Goal: Find specific page/section: Find specific page/section

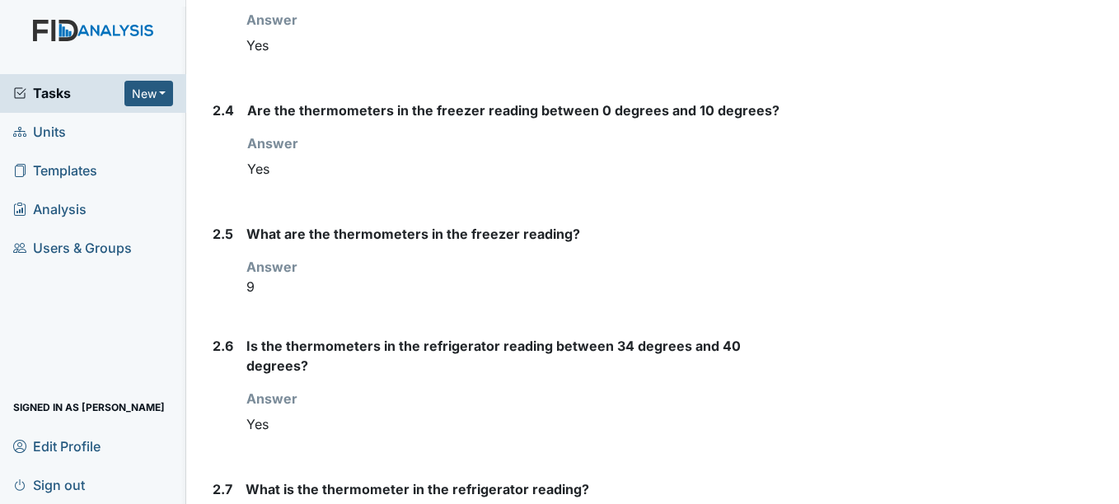
scroll to position [2126, 0]
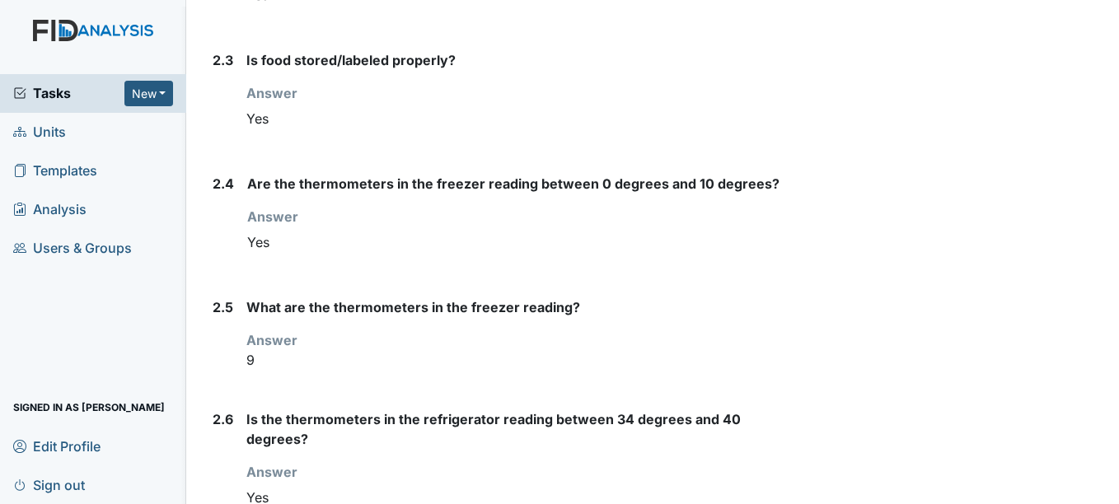
click at [85, 123] on link "Units" at bounding box center [93, 132] width 186 height 39
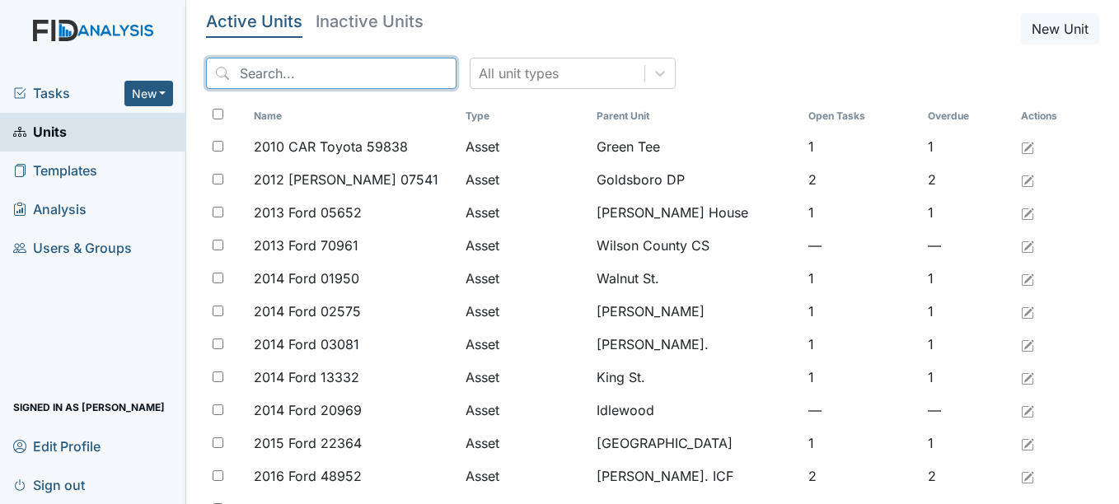
click at [279, 72] on input "search" at bounding box center [331, 73] width 251 height 31
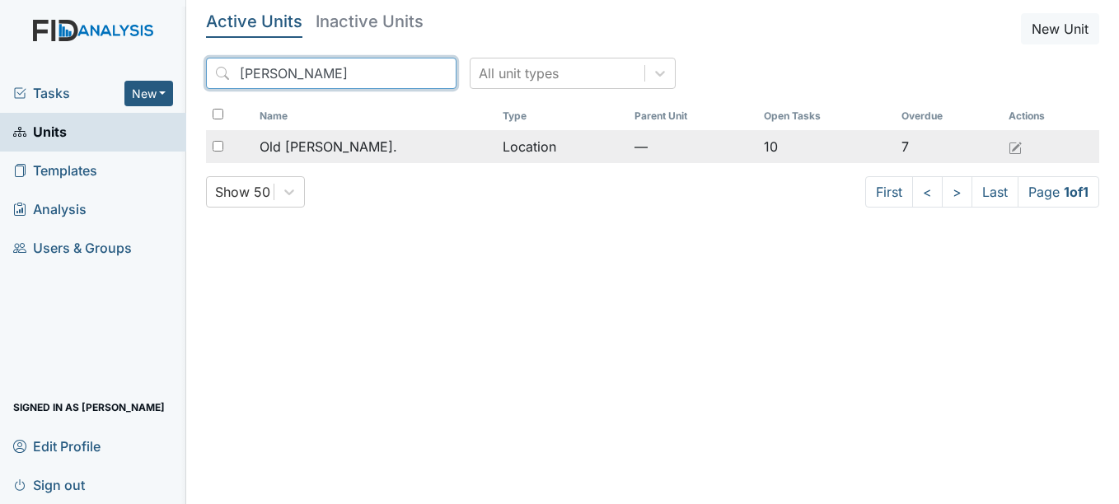
type input "roper"
click at [312, 143] on span "Old Roper Rd." at bounding box center [329, 147] width 138 height 20
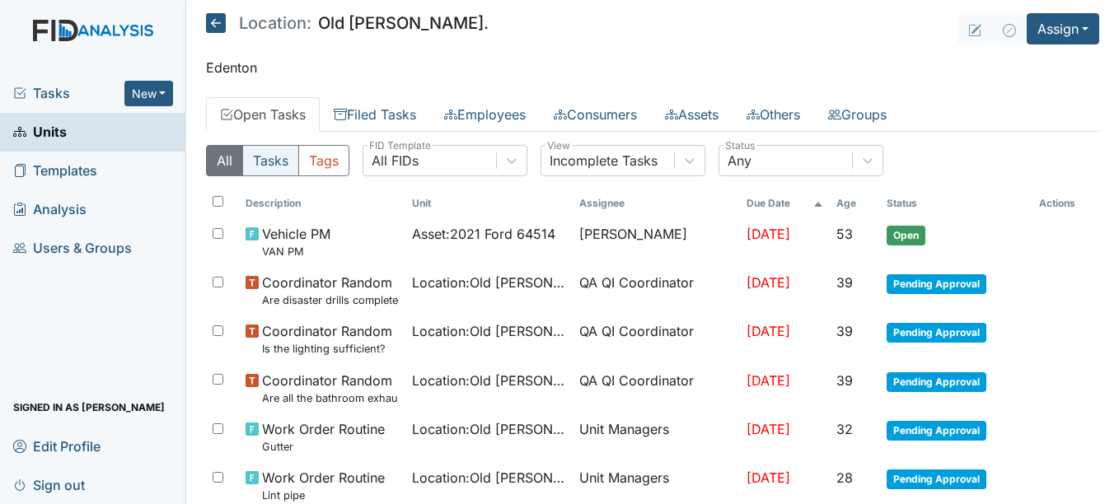
click at [280, 158] on button "Tasks" at bounding box center [270, 160] width 57 height 31
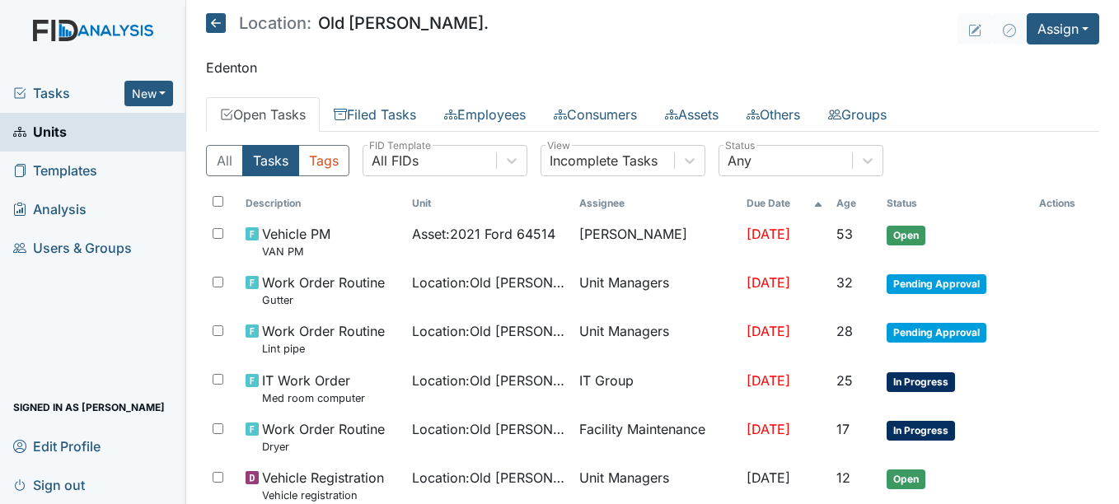
click at [69, 130] on link "Units" at bounding box center [93, 132] width 186 height 39
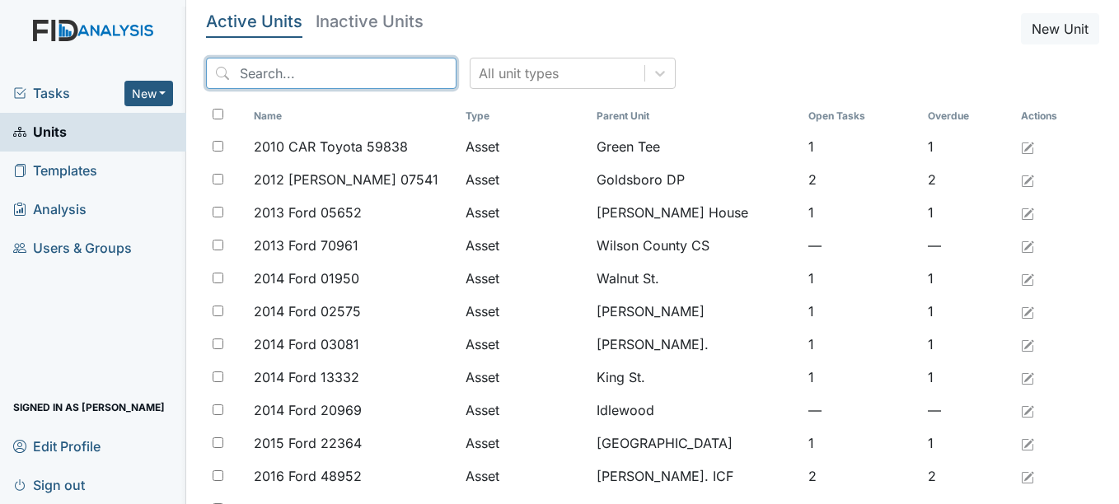
click at [322, 74] on input "search" at bounding box center [331, 73] width 251 height 31
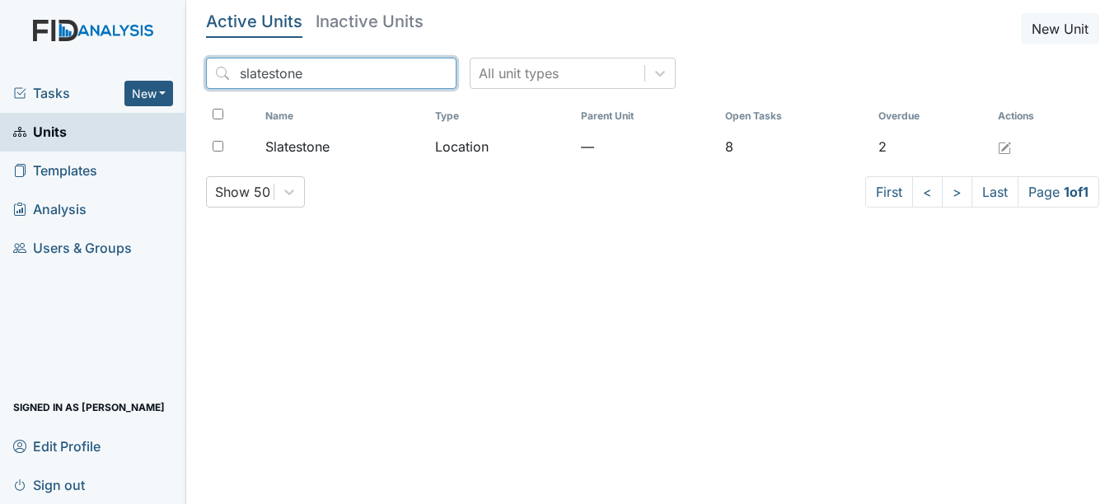
type input "slatestone"
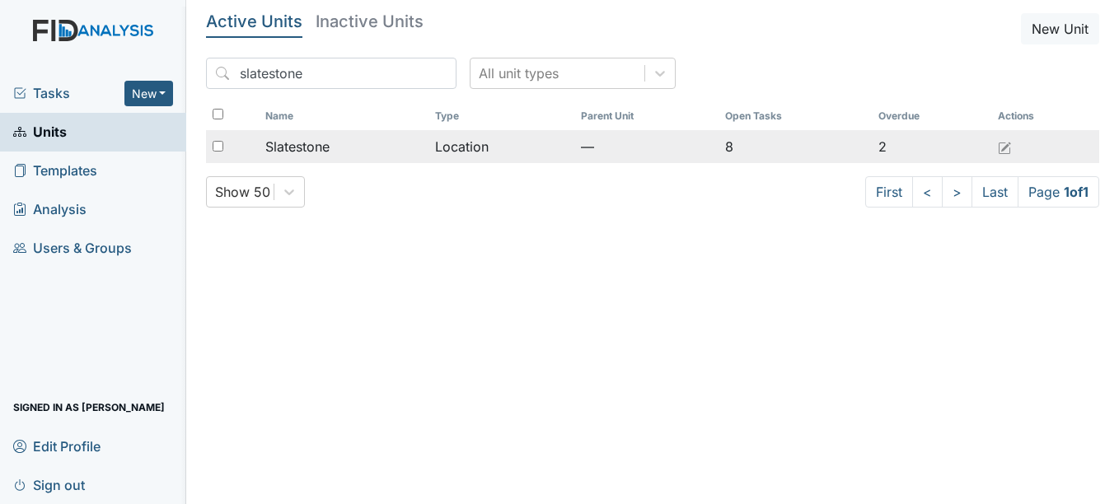
click at [320, 144] on span "Slatestone" at bounding box center [297, 147] width 64 height 20
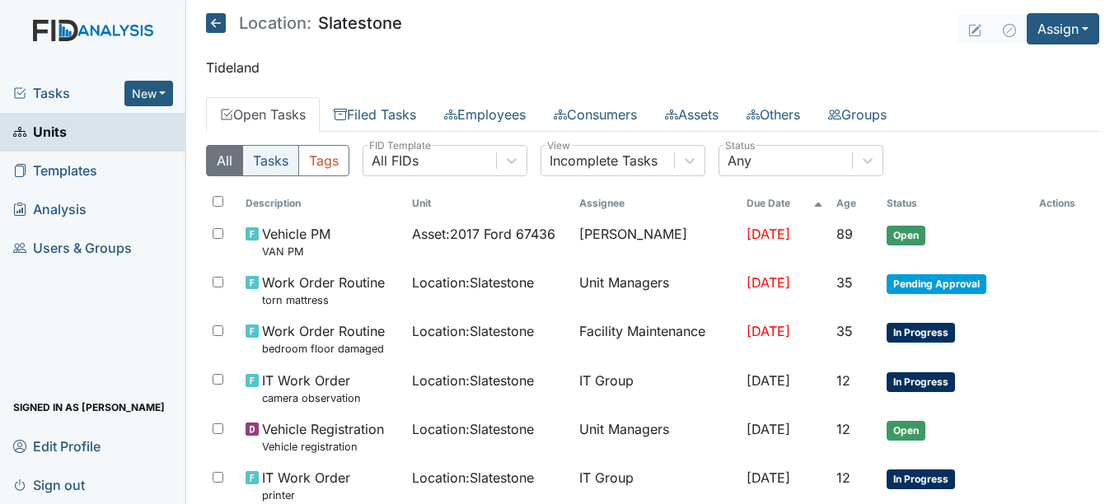
click at [280, 162] on button "Tasks" at bounding box center [270, 160] width 57 height 31
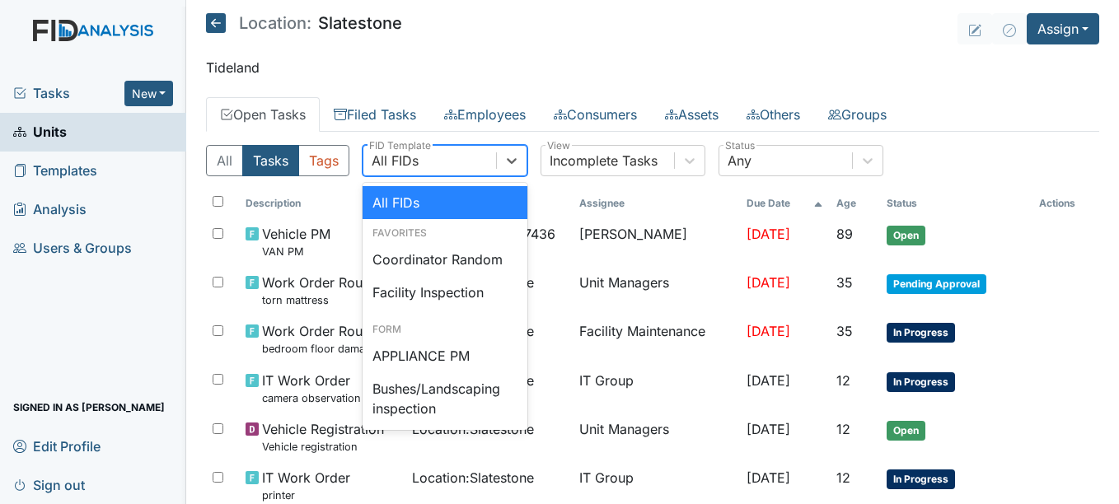
click at [415, 164] on div "All FIDs" at bounding box center [395, 161] width 47 height 20
click at [443, 265] on div "Coordinator Random" at bounding box center [445, 259] width 165 height 33
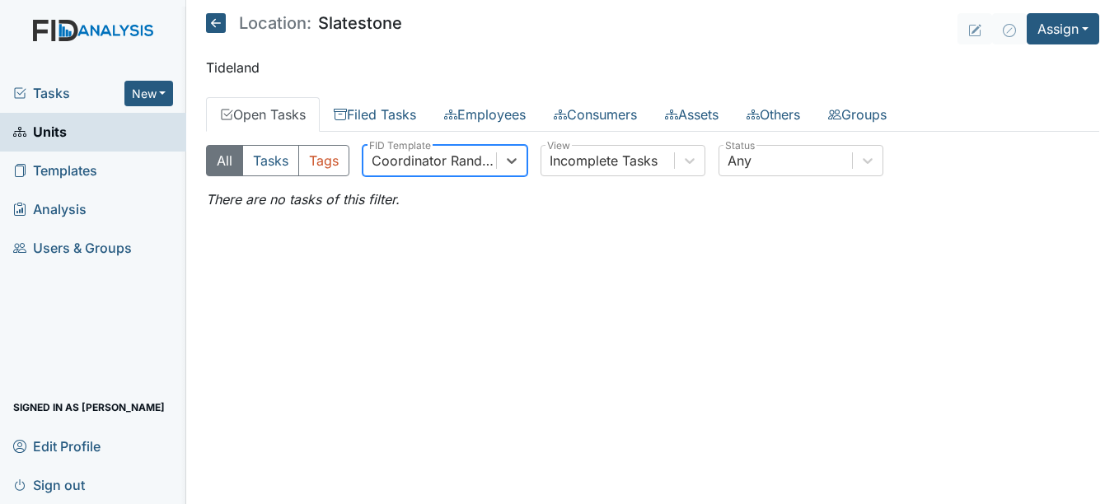
click at [449, 169] on div "Coordinator Random" at bounding box center [435, 161] width 126 height 20
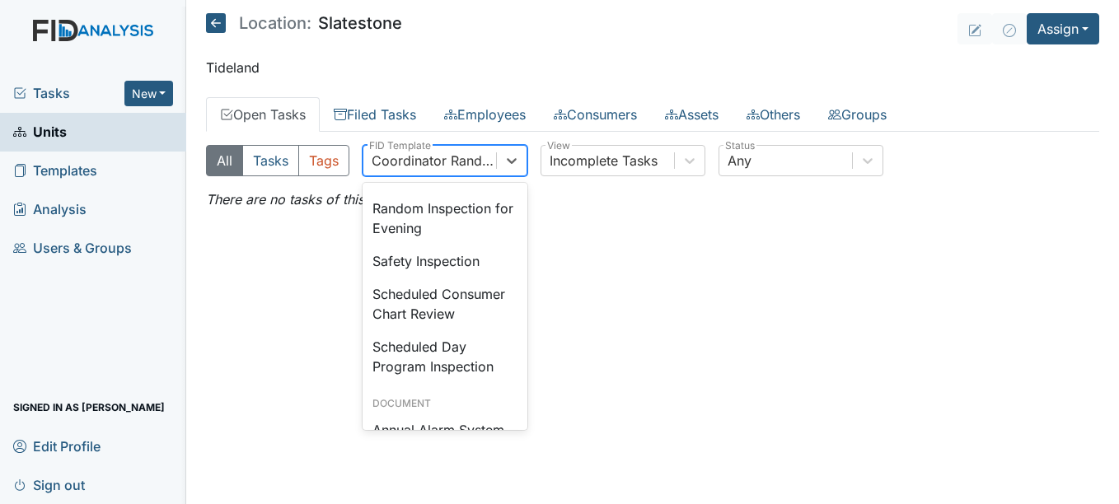
scroll to position [1662, 0]
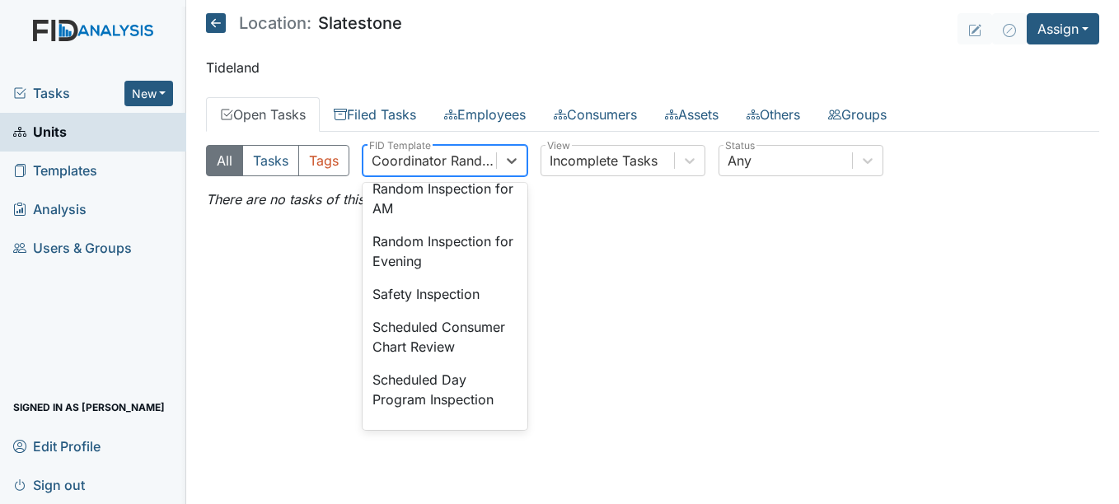
click at [465, 172] on div "Random Inspection for Afternoon" at bounding box center [445, 146] width 165 height 53
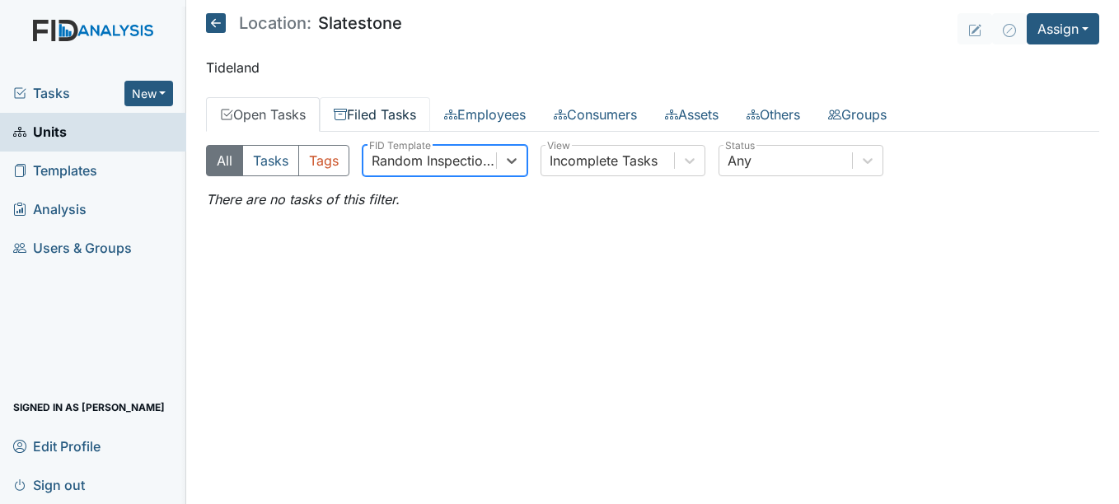
click at [404, 119] on link "Filed Tasks" at bounding box center [375, 114] width 110 height 35
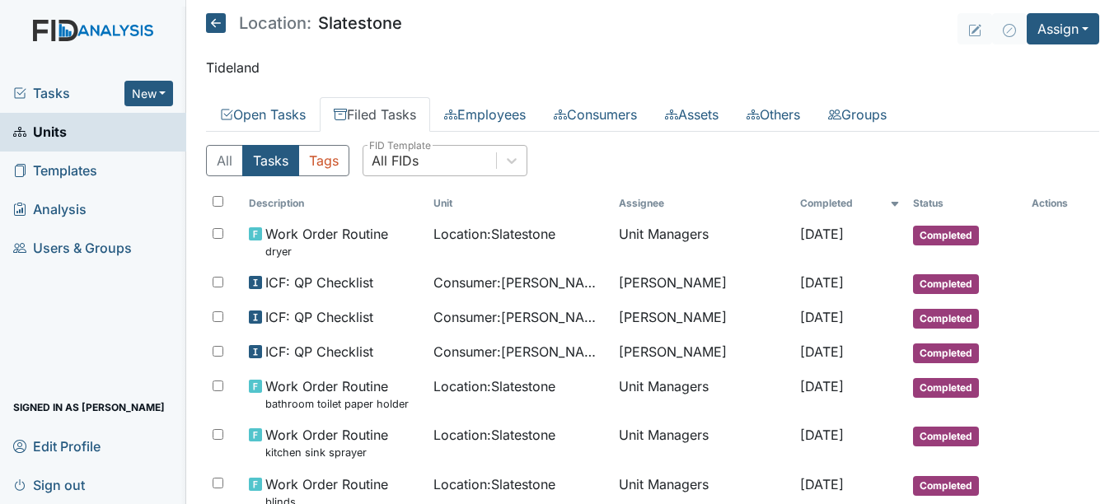
click at [419, 157] on div "All FIDs" at bounding box center [395, 161] width 47 height 20
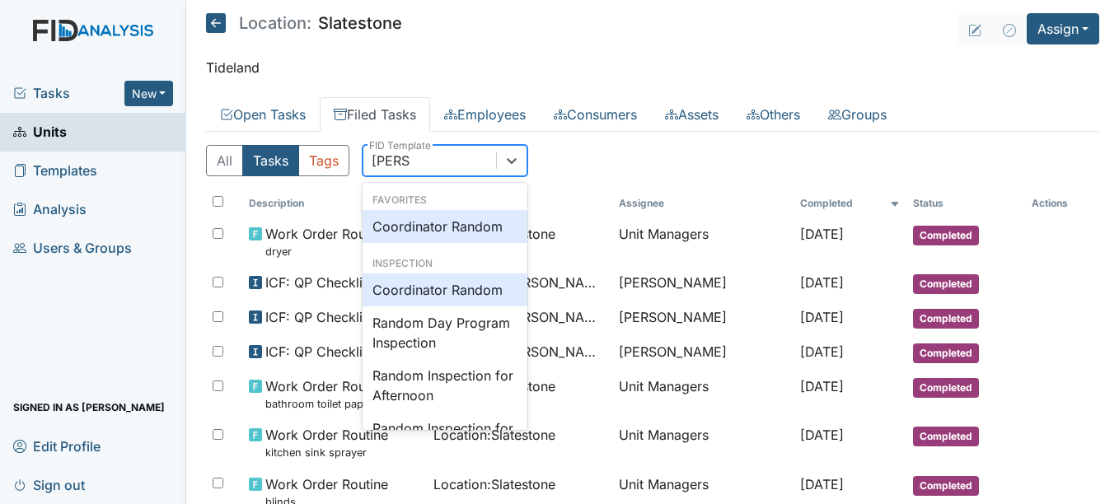
type input "random"
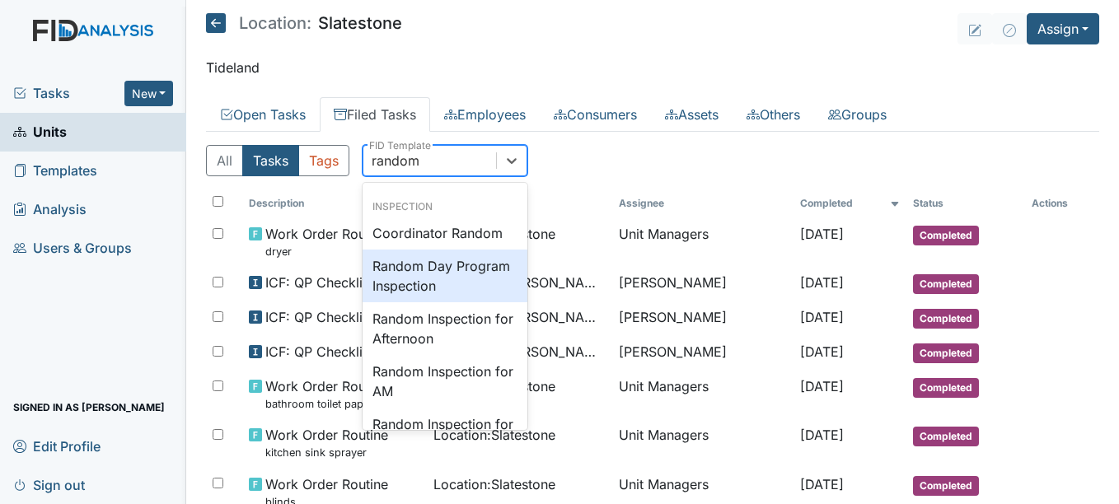
scroll to position [63, 0]
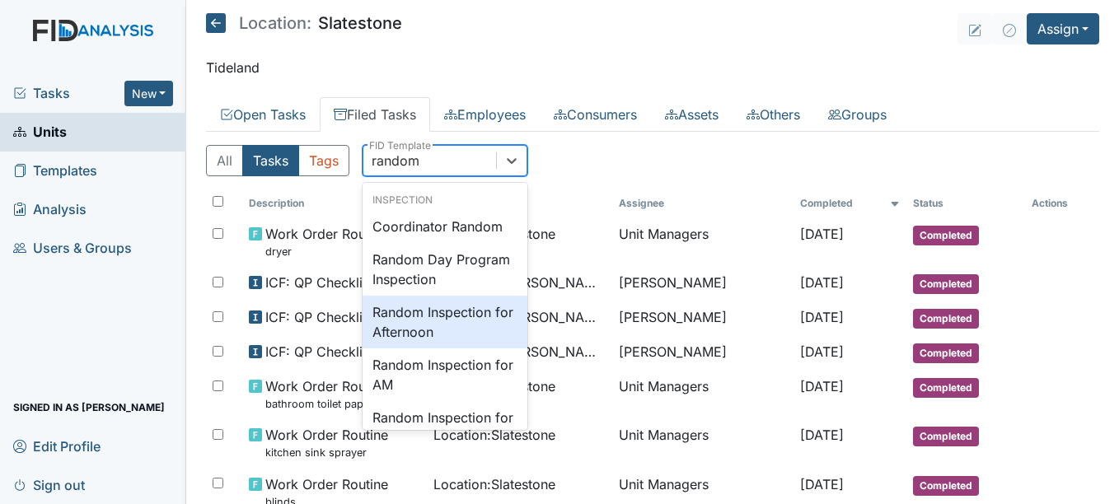
click at [463, 324] on div "Random Inspection for Afternoon" at bounding box center [445, 322] width 165 height 53
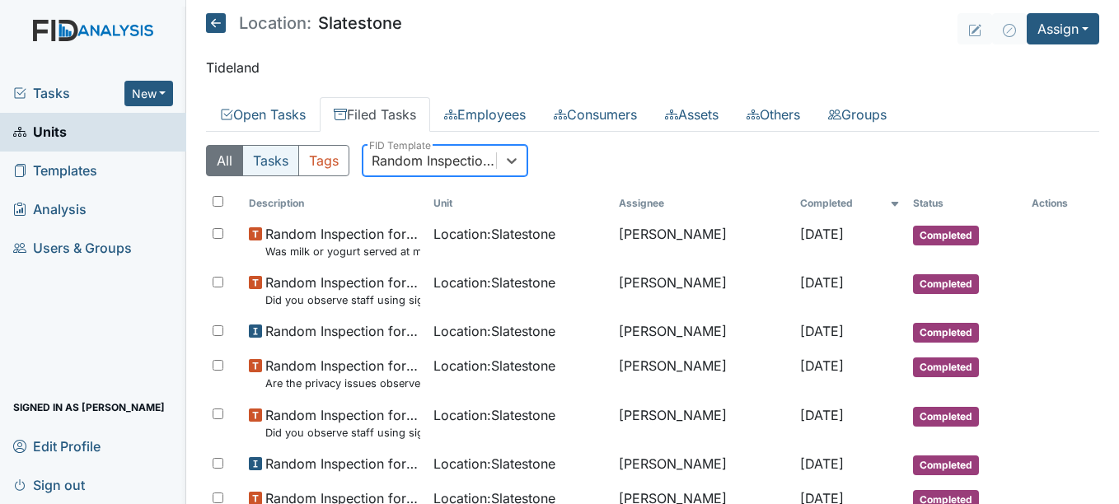
click at [277, 149] on button "Tasks" at bounding box center [270, 160] width 57 height 31
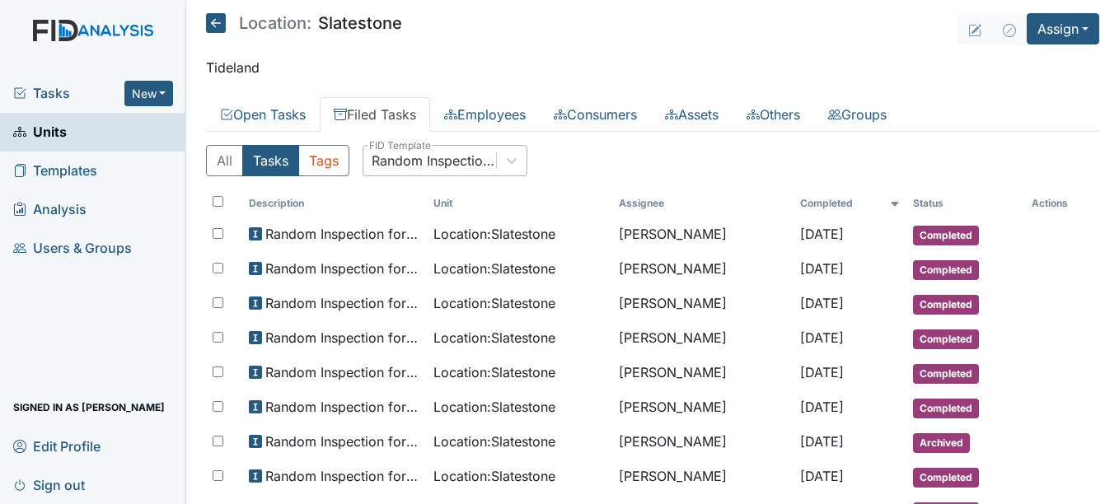
click at [394, 116] on link "Filed Tasks" at bounding box center [375, 114] width 110 height 35
click at [407, 163] on div "Random Inspection for Afternoon" at bounding box center [435, 161] width 126 height 20
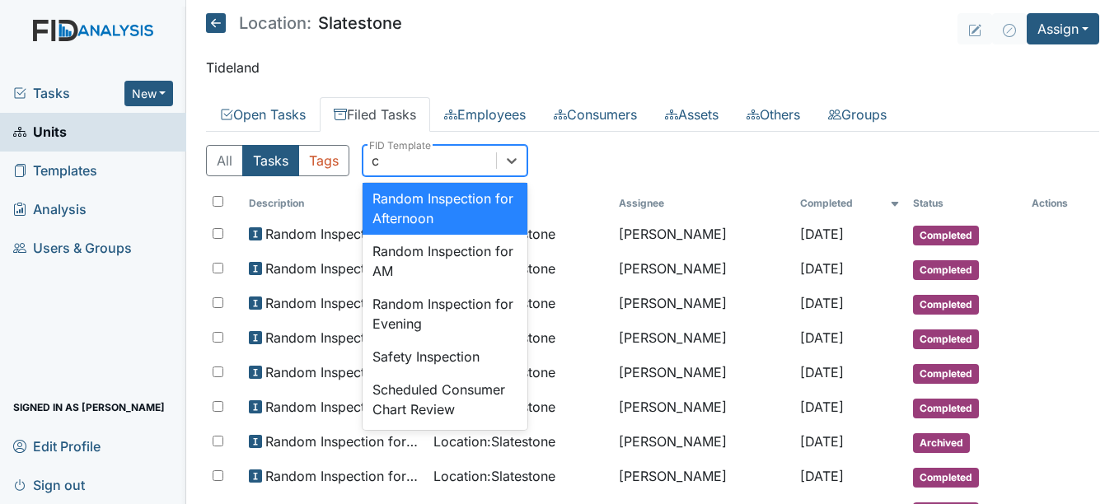
scroll to position [0, 0]
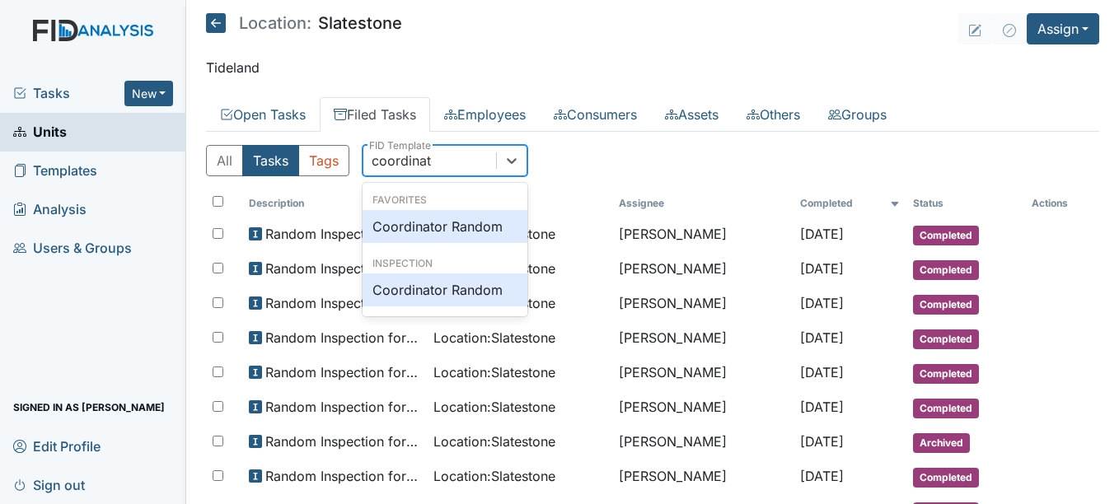
type input "coordinator"
click at [414, 233] on div "Coordinator Random" at bounding box center [445, 226] width 165 height 33
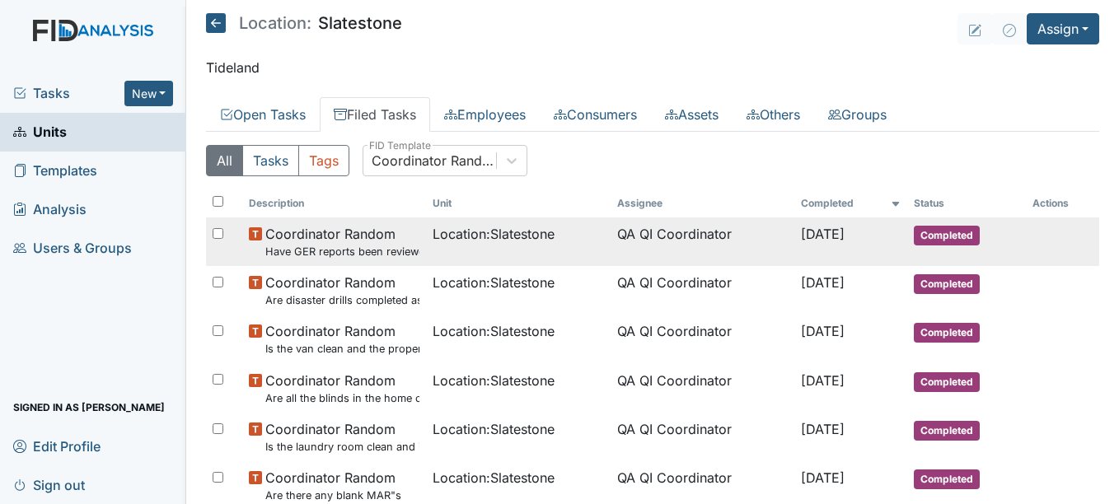
click at [756, 248] on td "QA QI Coordinator" at bounding box center [703, 242] width 185 height 49
click at [640, 237] on td "QA QI Coordinator" at bounding box center [703, 242] width 185 height 49
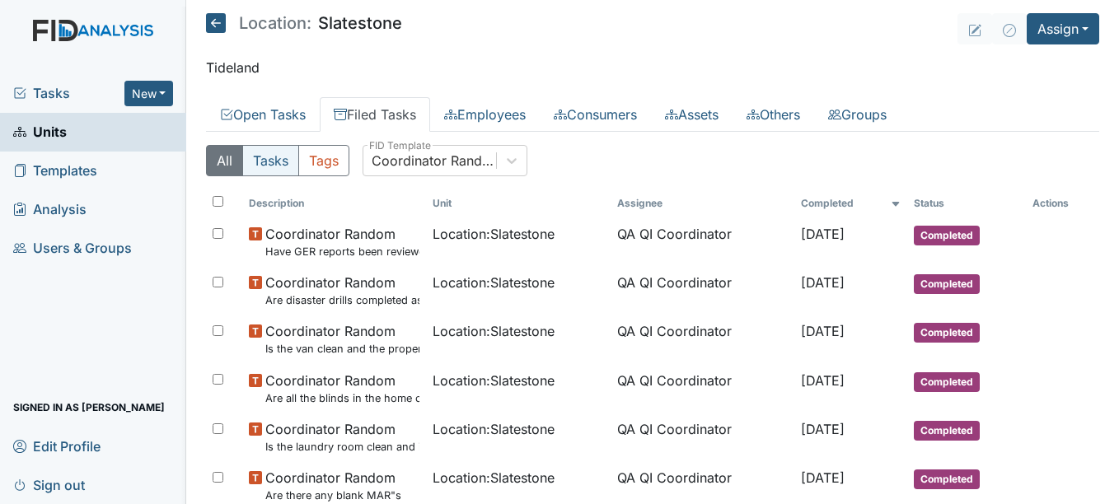
click at [277, 164] on button "Tasks" at bounding box center [270, 160] width 57 height 31
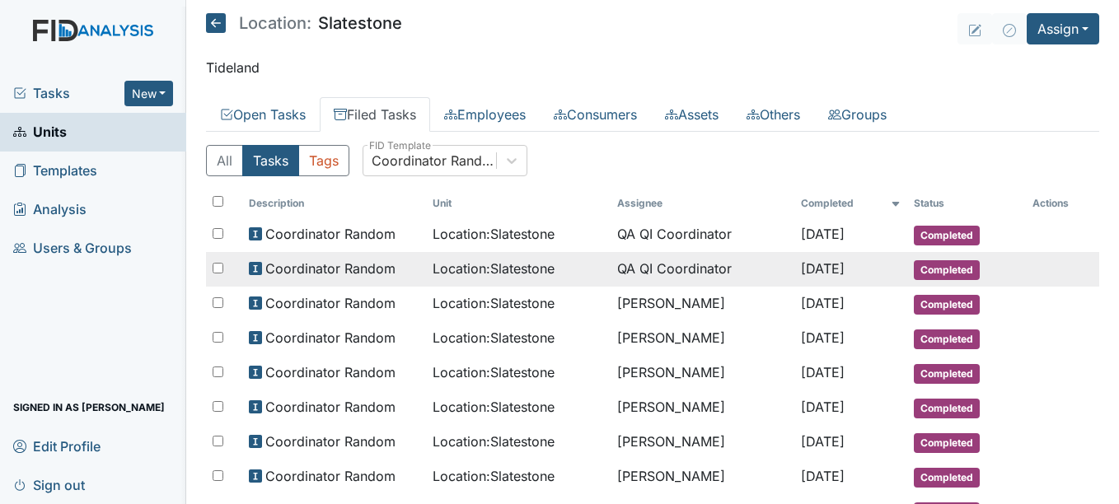
click at [485, 261] on span "Location : Slatestone" at bounding box center [494, 269] width 122 height 20
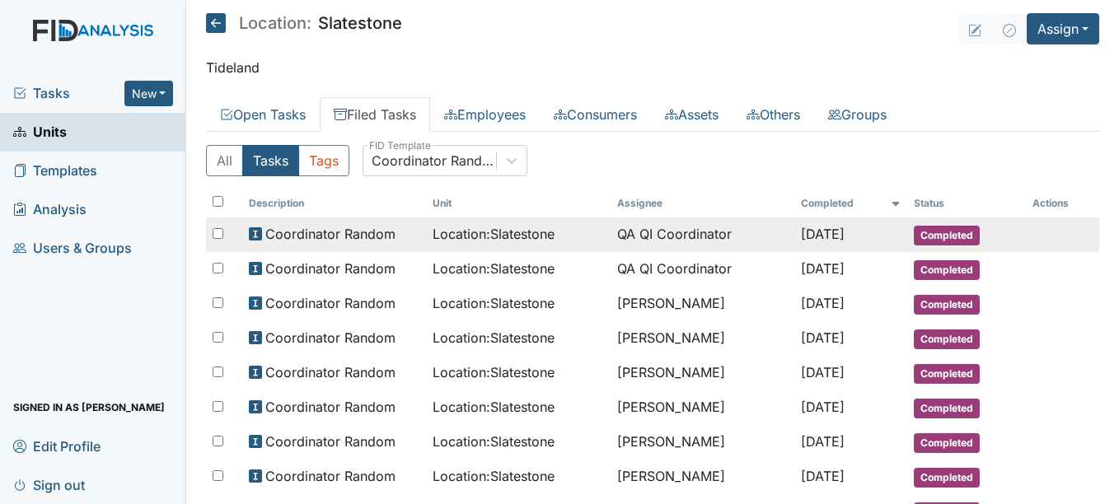
click at [659, 229] on td "QA QI Coordinator" at bounding box center [703, 235] width 185 height 35
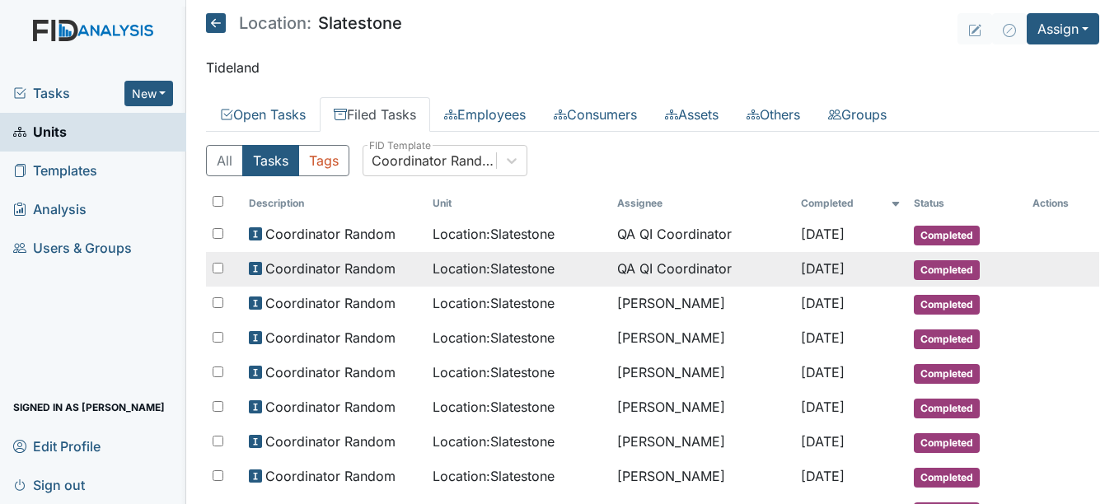
click at [667, 268] on td "QA QI Coordinator" at bounding box center [703, 269] width 185 height 35
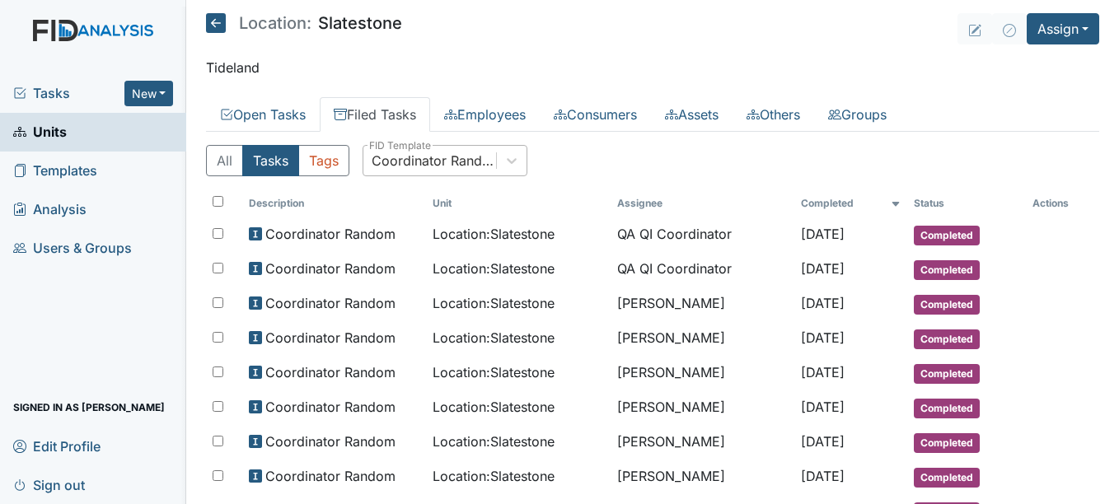
click at [434, 167] on div "Coordinator Random" at bounding box center [435, 161] width 126 height 20
type input "random"
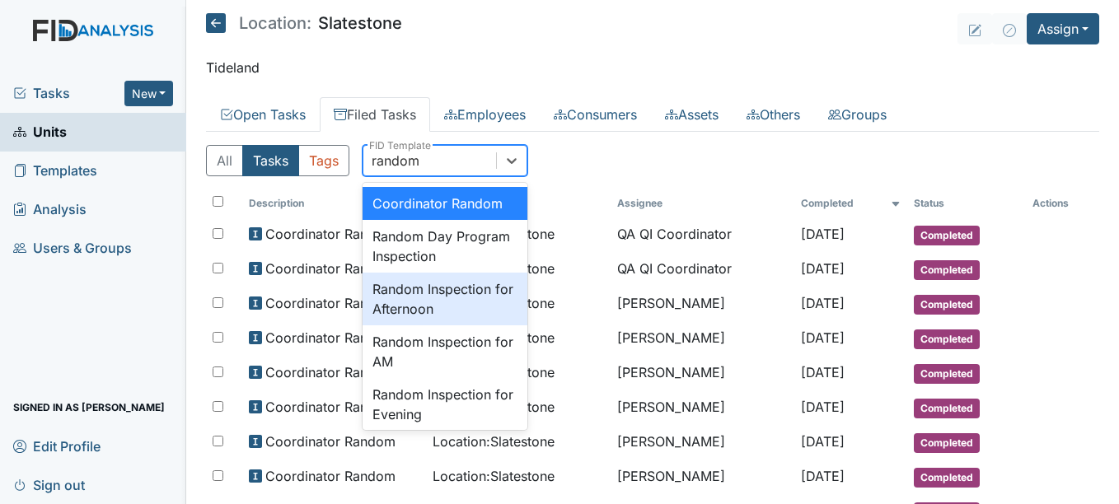
scroll to position [97, 0]
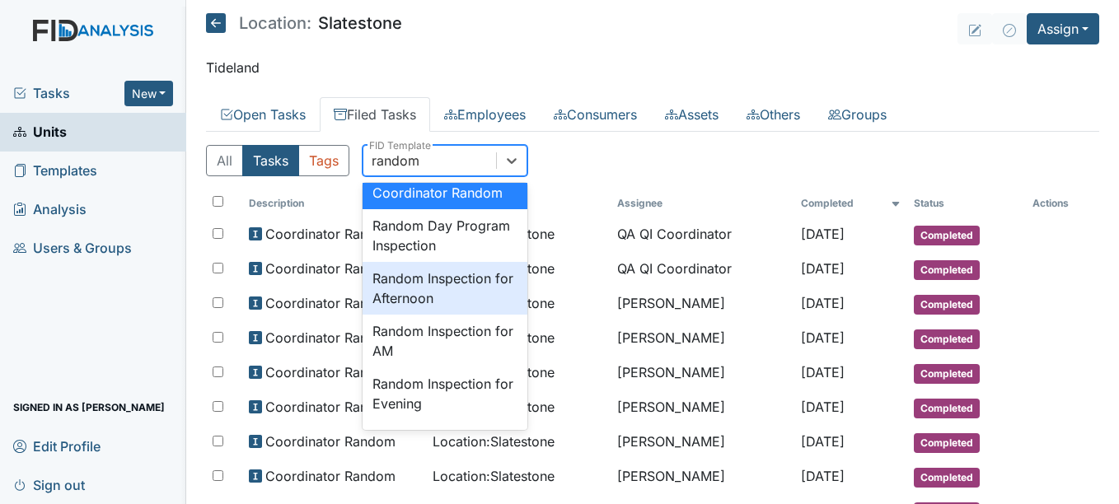
click at [467, 298] on div "Random Inspection for Afternoon" at bounding box center [445, 288] width 165 height 53
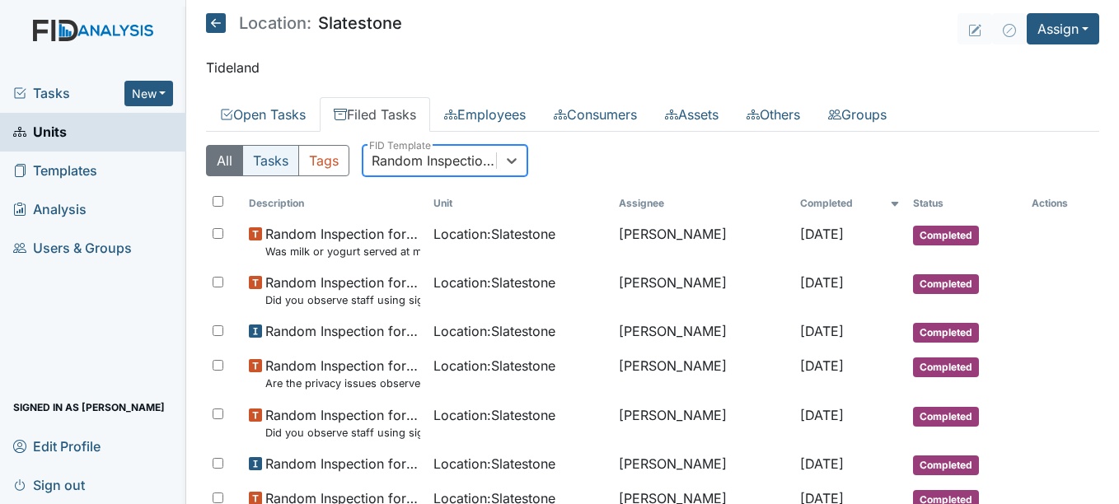
click at [274, 155] on button "Tasks" at bounding box center [270, 160] width 57 height 31
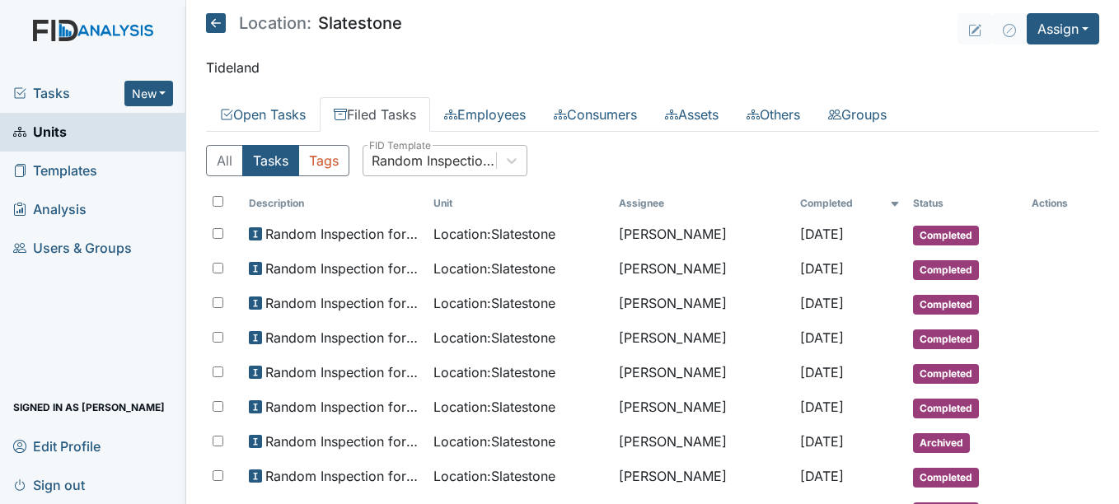
click at [468, 162] on div "Random Inspection for Afternoon" at bounding box center [435, 161] width 126 height 20
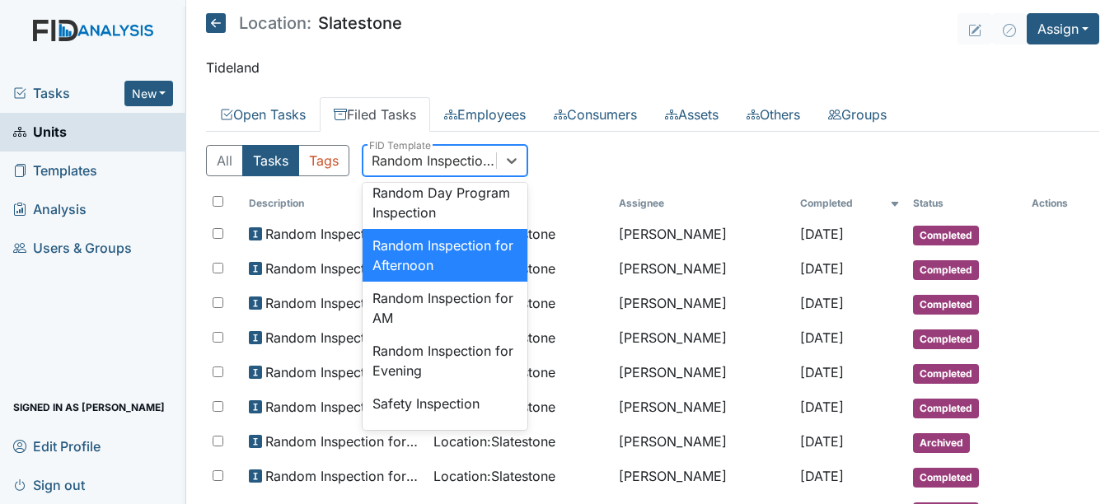
scroll to position [1566, 0]
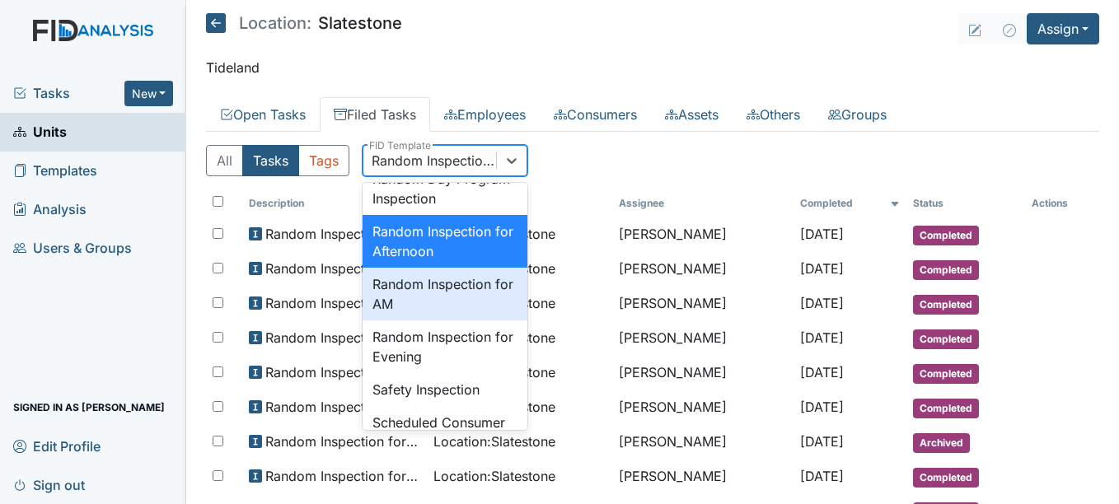
click at [457, 321] on div "Random Inspection for AM" at bounding box center [445, 294] width 165 height 53
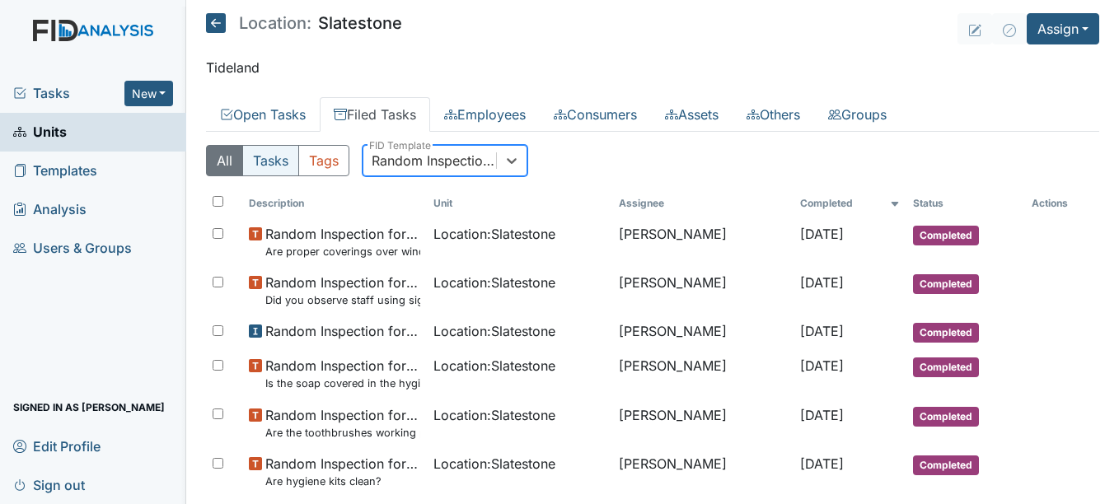
click at [276, 161] on button "Tasks" at bounding box center [270, 160] width 57 height 31
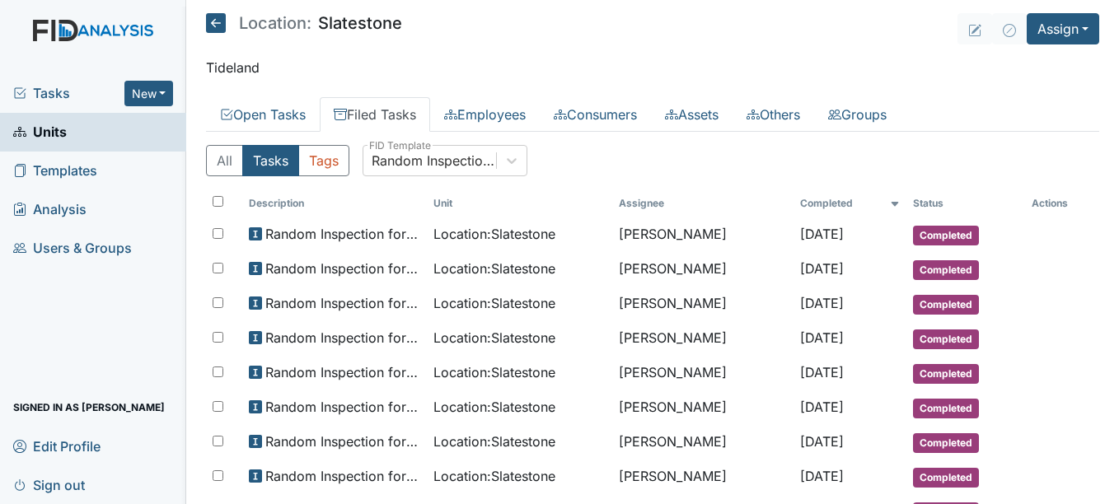
click at [745, 190] on th "Assignee" at bounding box center [702, 204] width 181 height 28
click at [519, 165] on icon at bounding box center [512, 160] width 16 height 16
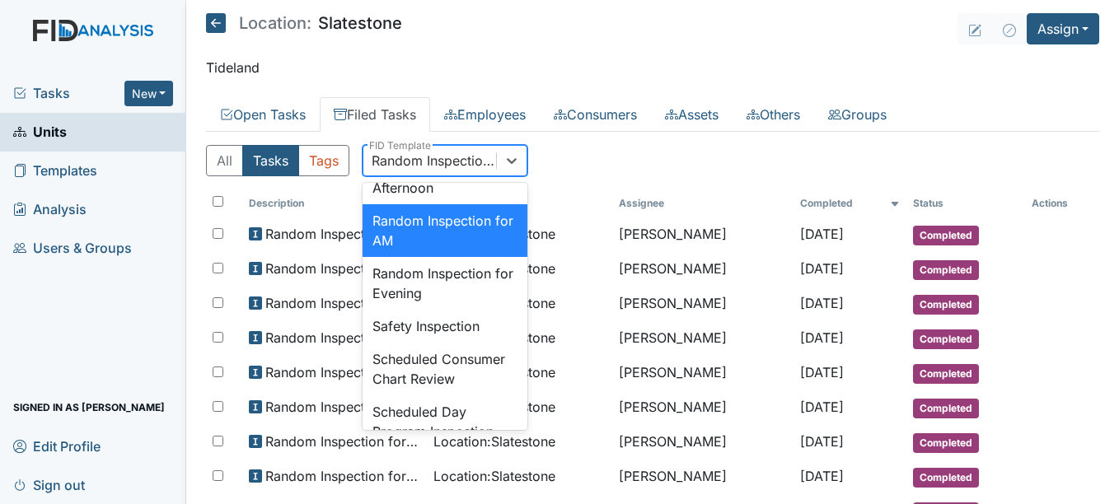
scroll to position [1652, 0]
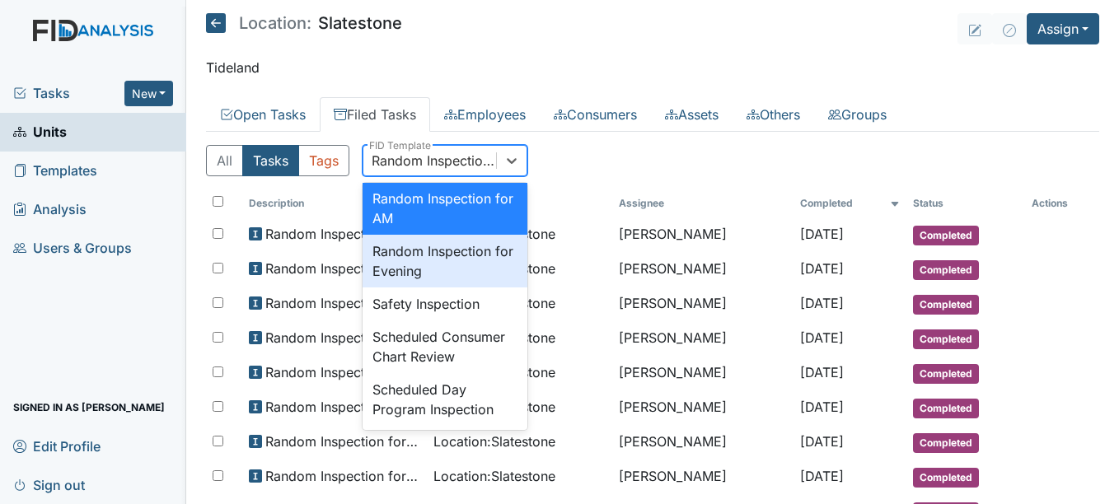
click at [458, 288] on div "Random Inspection for Evening" at bounding box center [445, 261] width 165 height 53
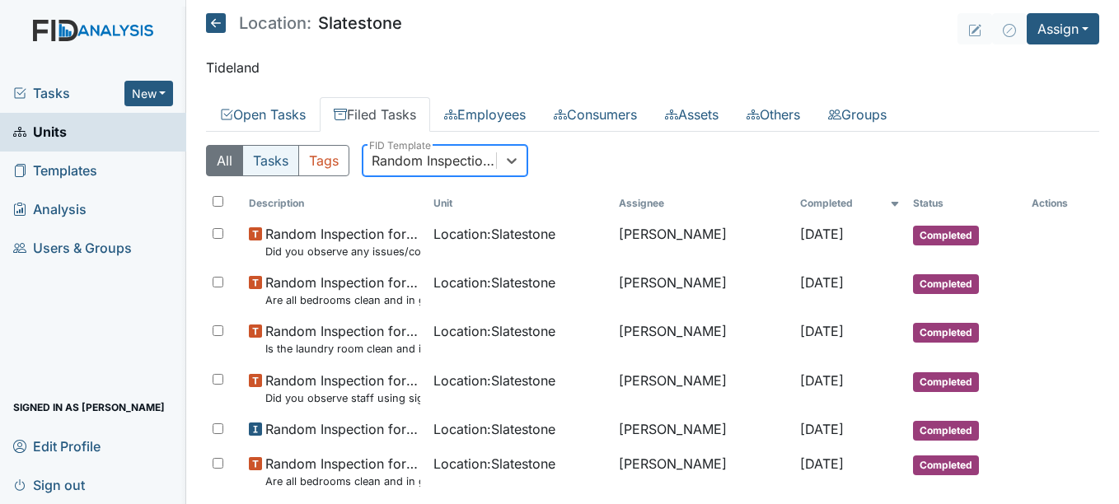
click at [284, 162] on button "Tasks" at bounding box center [270, 160] width 57 height 31
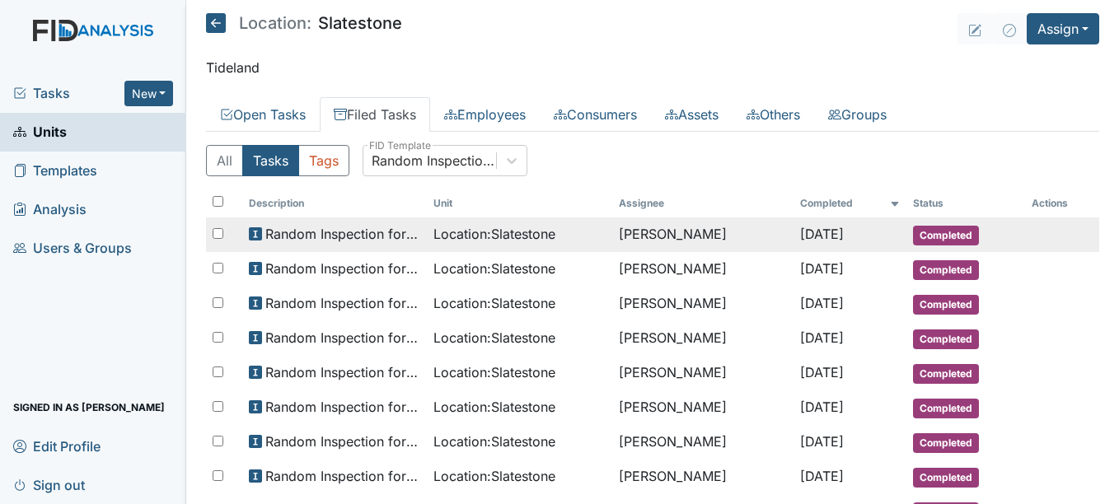
click at [747, 244] on td "Allan King" at bounding box center [702, 235] width 181 height 35
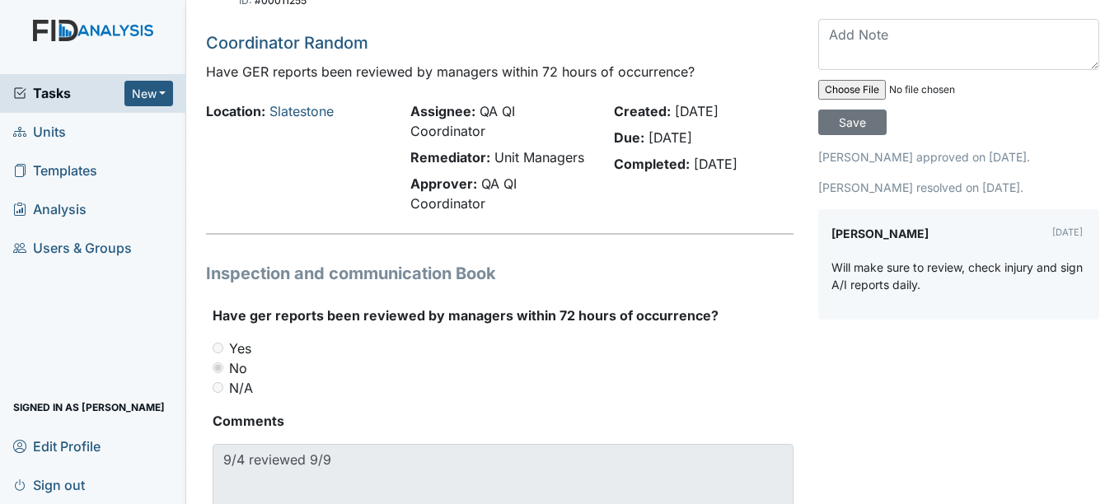
scroll to position [40, 0]
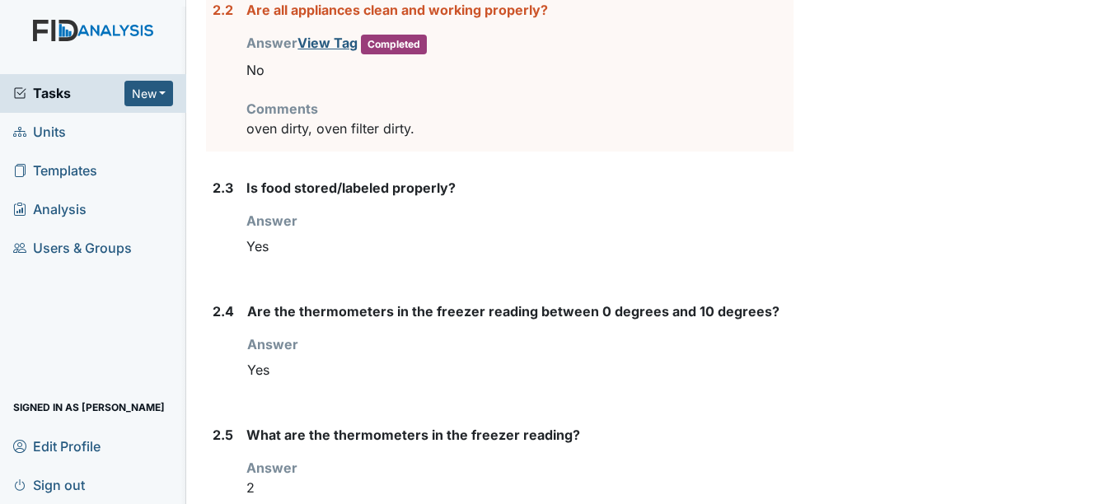
scroll to position [1876, 0]
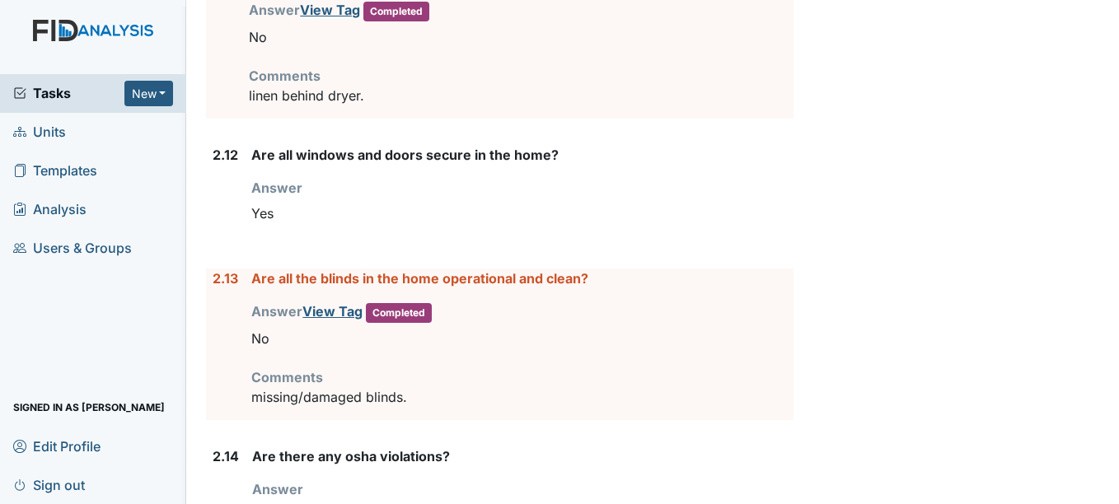
scroll to position [3317, 0]
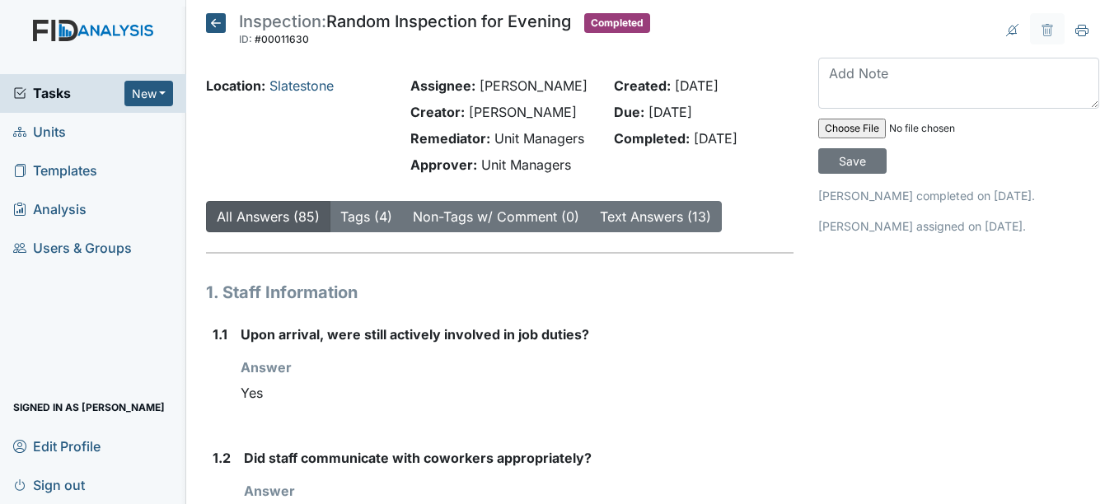
click at [218, 26] on icon at bounding box center [216, 23] width 20 height 20
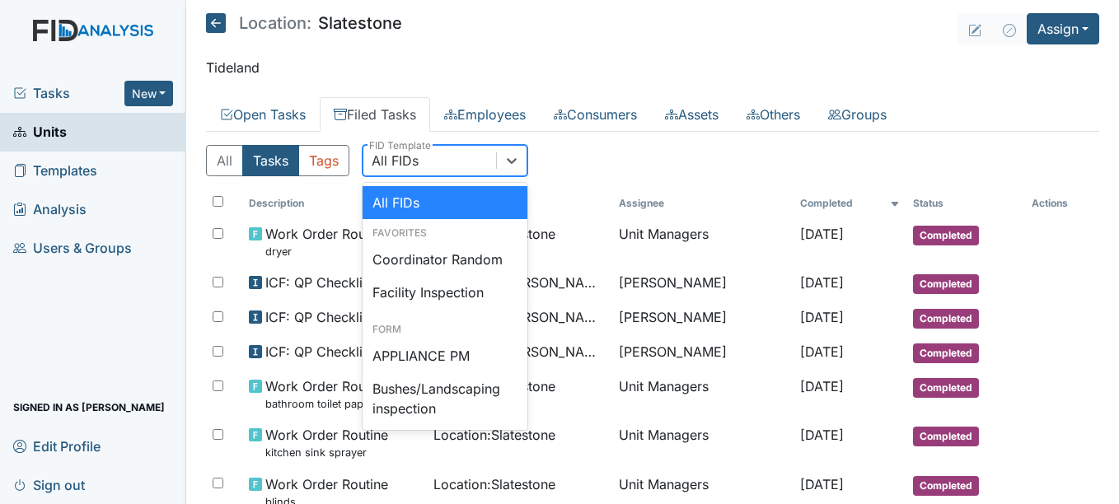
click at [450, 161] on div "All FIDs" at bounding box center [430, 161] width 133 height 30
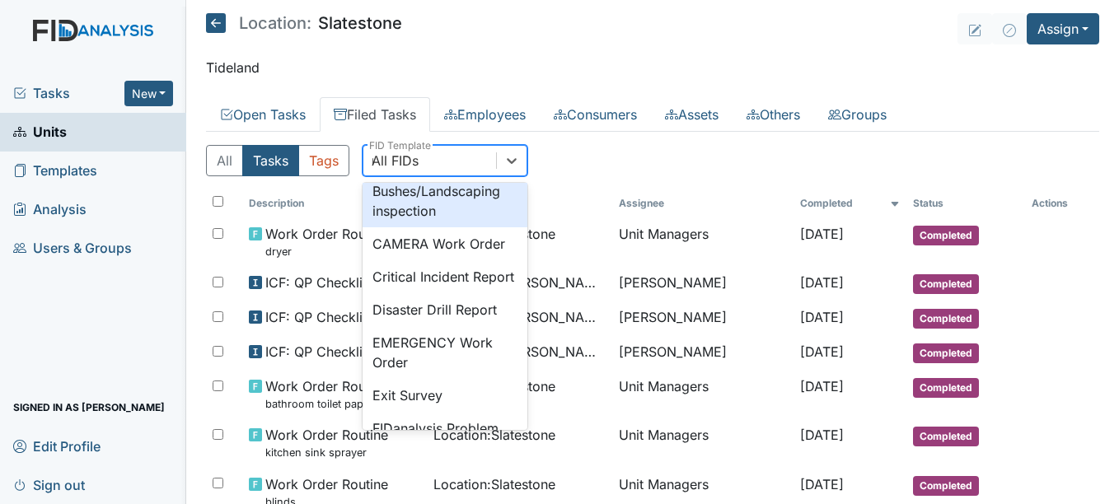
scroll to position [46, 0]
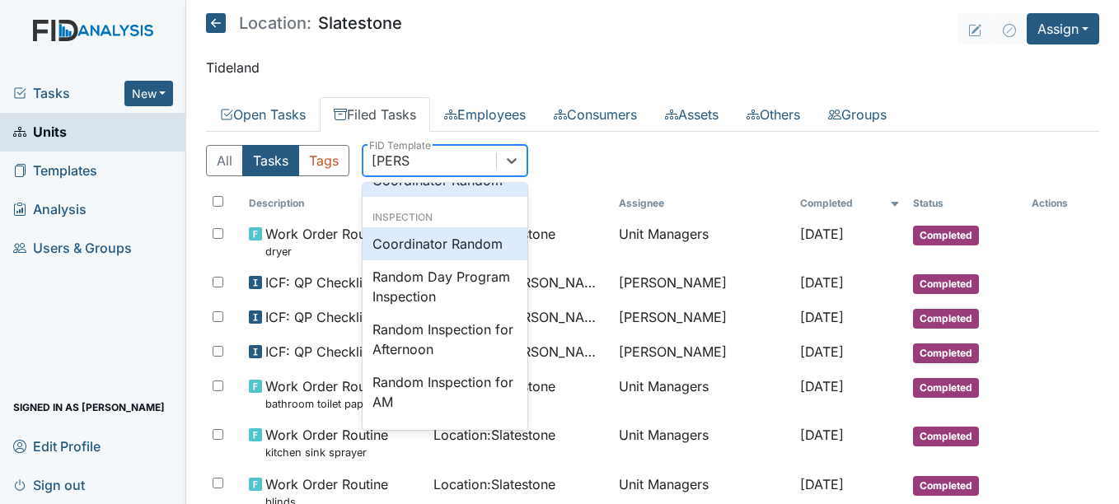
type input "random"
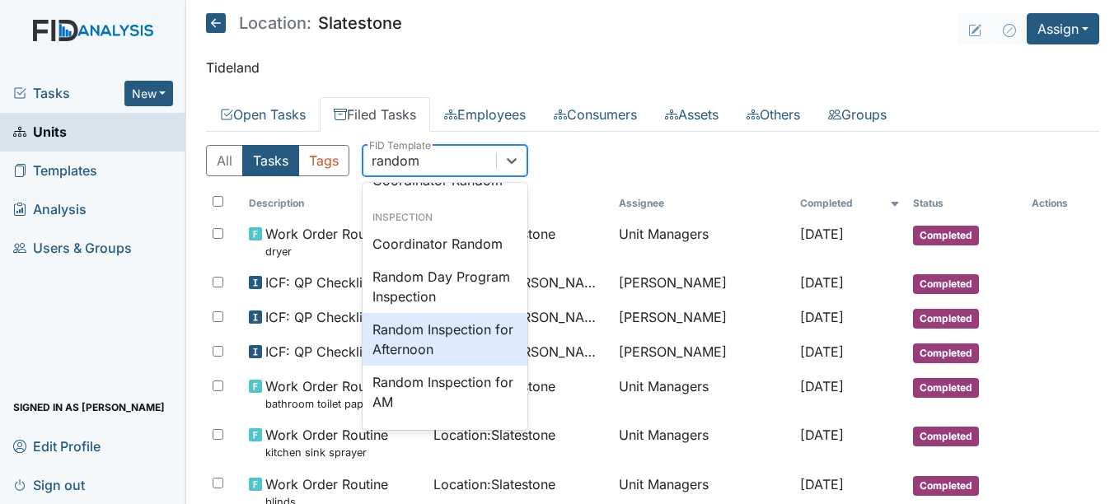
click at [460, 340] on div "Random Inspection for Afternoon" at bounding box center [445, 339] width 165 height 53
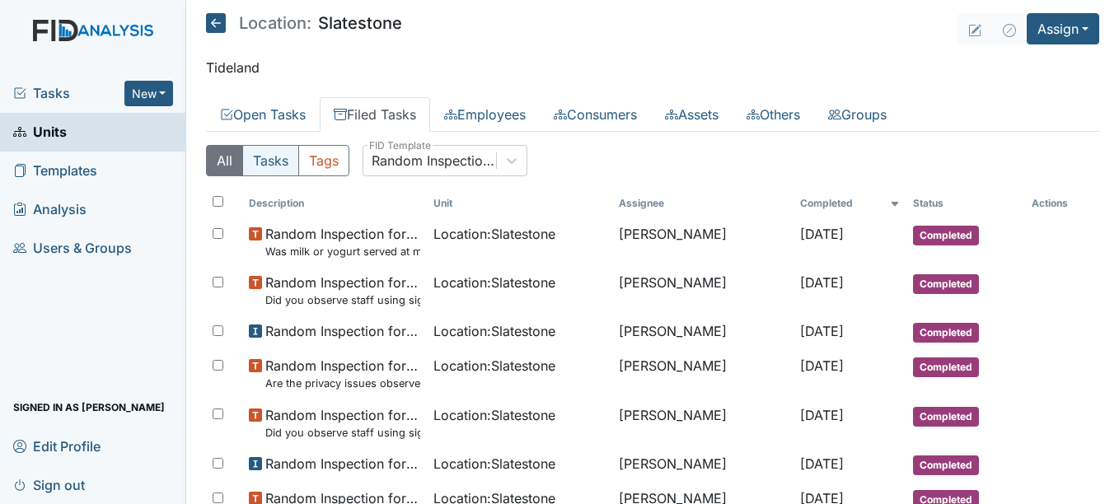
click at [269, 156] on button "Tasks" at bounding box center [270, 160] width 57 height 31
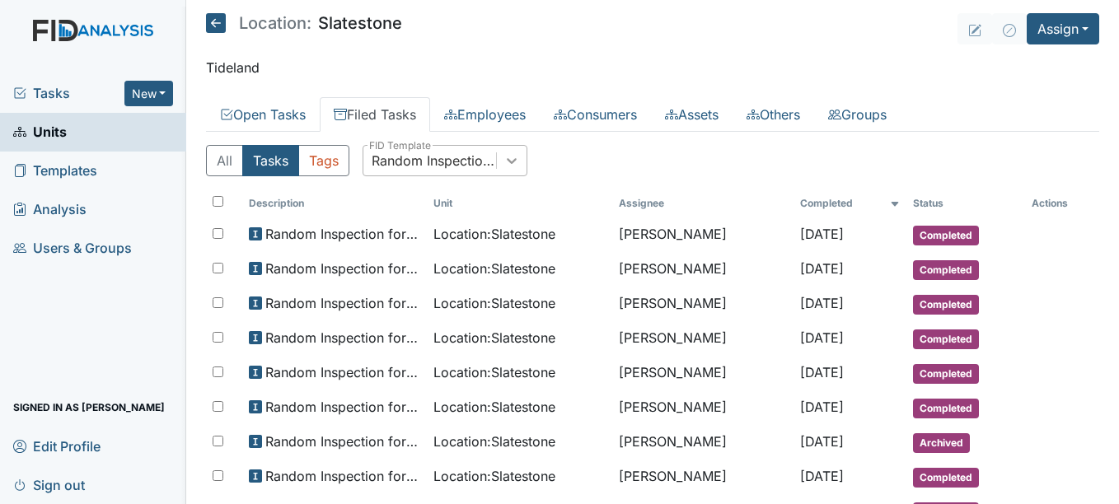
click at [512, 168] on icon at bounding box center [512, 160] width 16 height 16
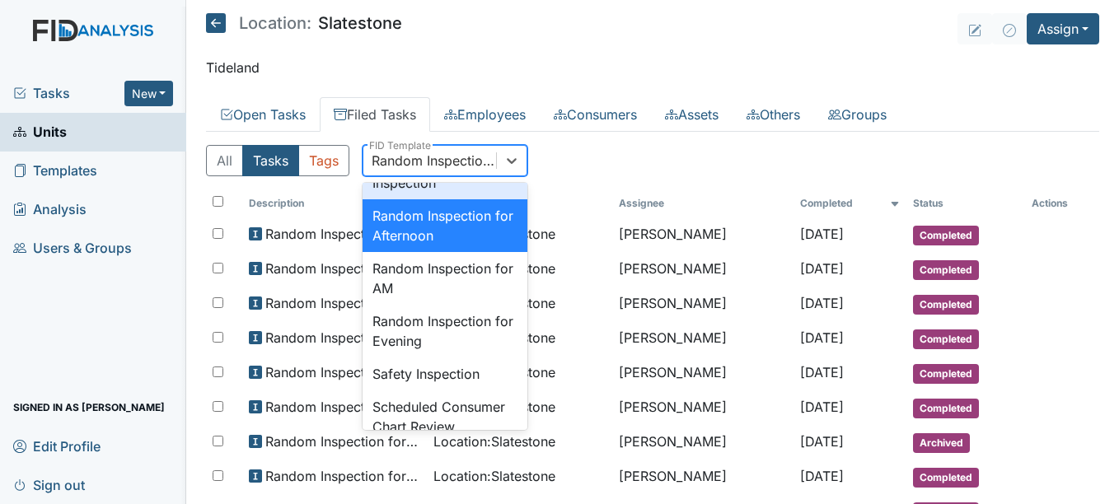
scroll to position [1599, 0]
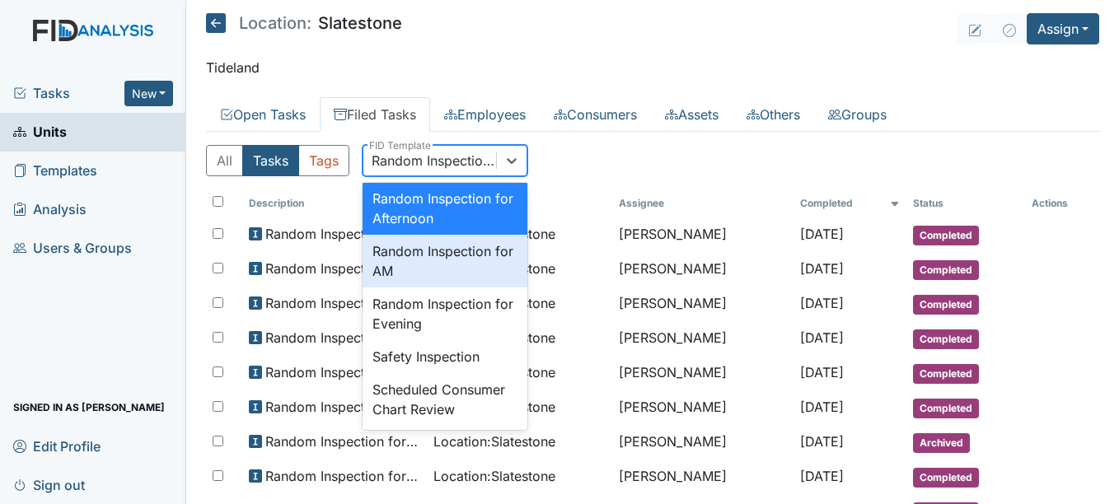
click at [462, 288] on div "Random Inspection for AM" at bounding box center [445, 261] width 165 height 53
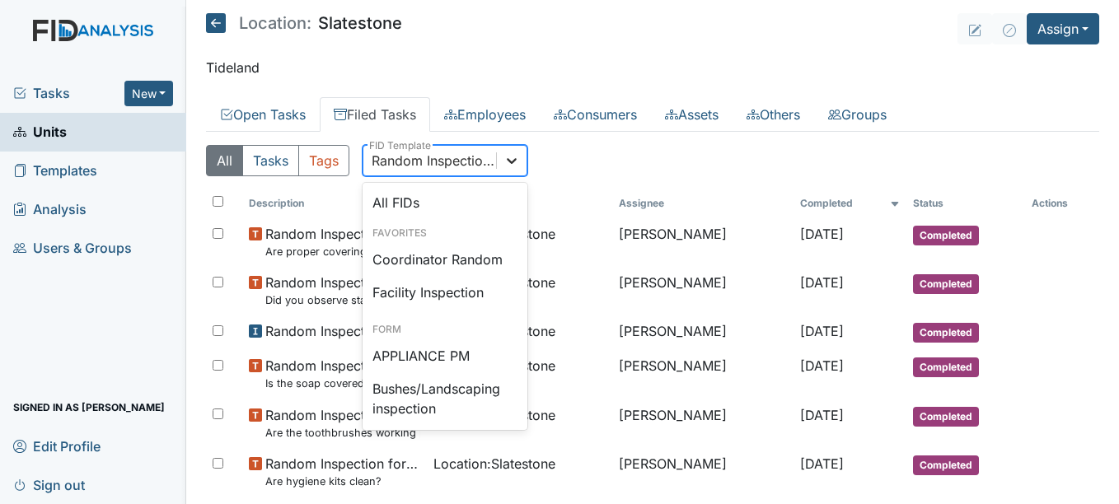
click at [514, 161] on icon at bounding box center [513, 161] width 10 height 6
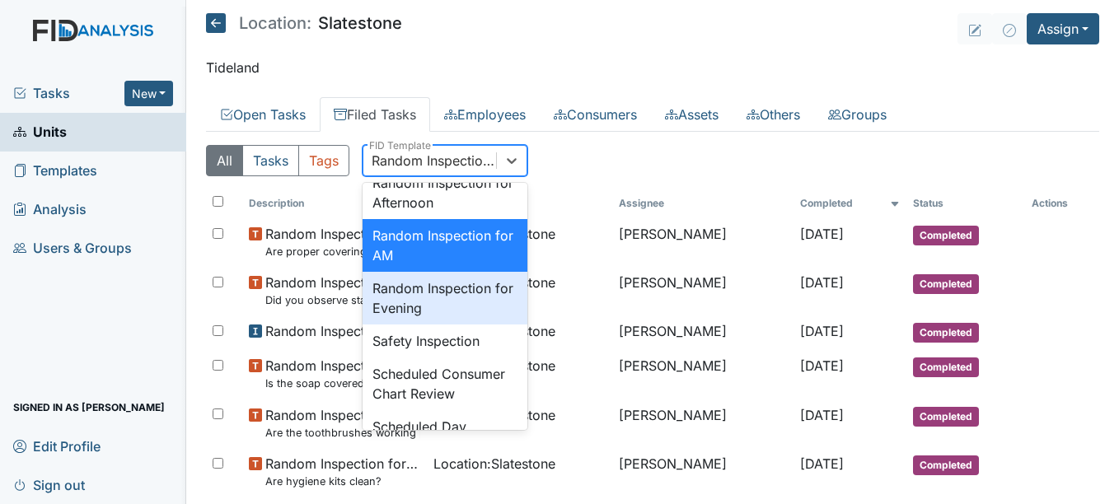
scroll to position [1619, 0]
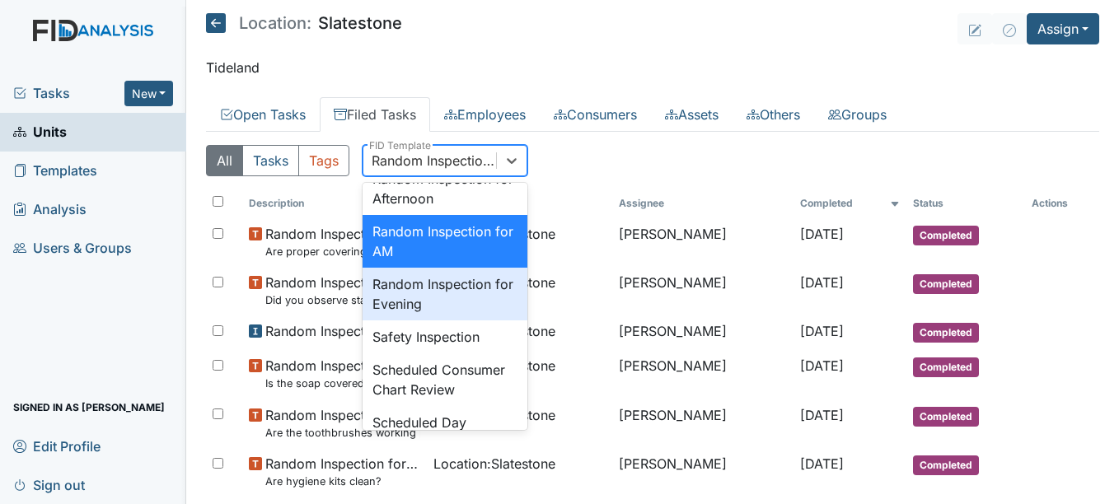
click at [476, 321] on div "Random Inspection for Evening" at bounding box center [445, 294] width 165 height 53
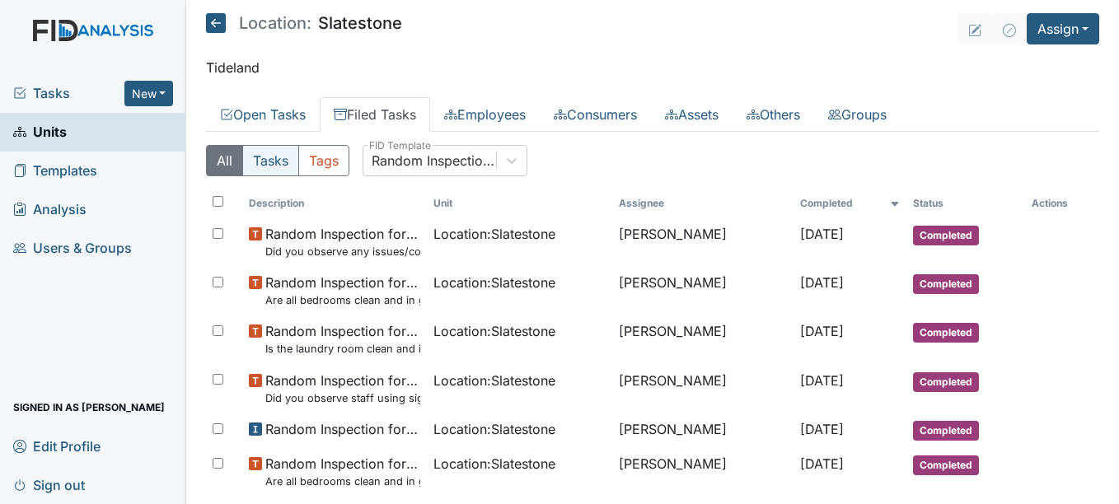
click at [274, 161] on button "Tasks" at bounding box center [270, 160] width 57 height 31
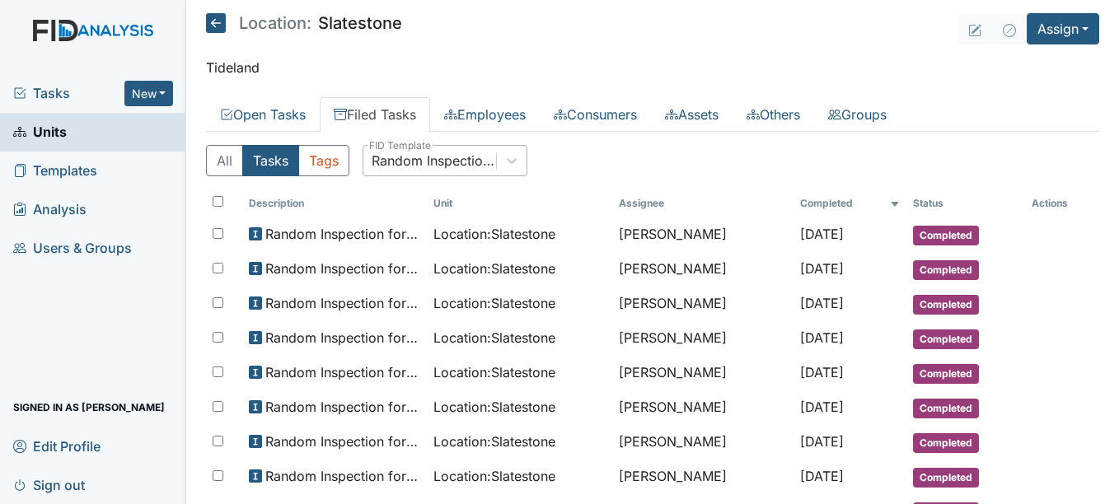
click at [410, 152] on div "Random Inspection for Evening" at bounding box center [435, 161] width 126 height 20
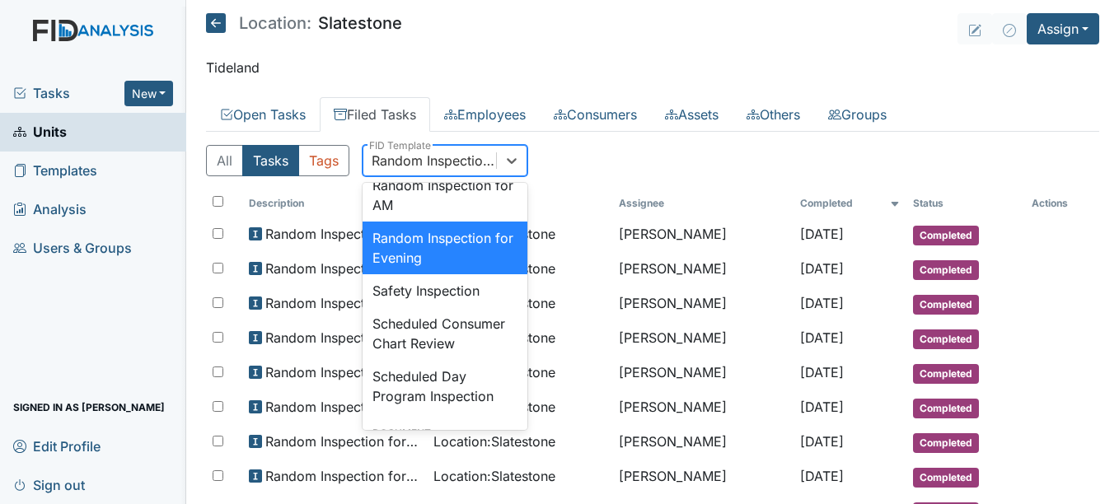
scroll to position [1672, 0]
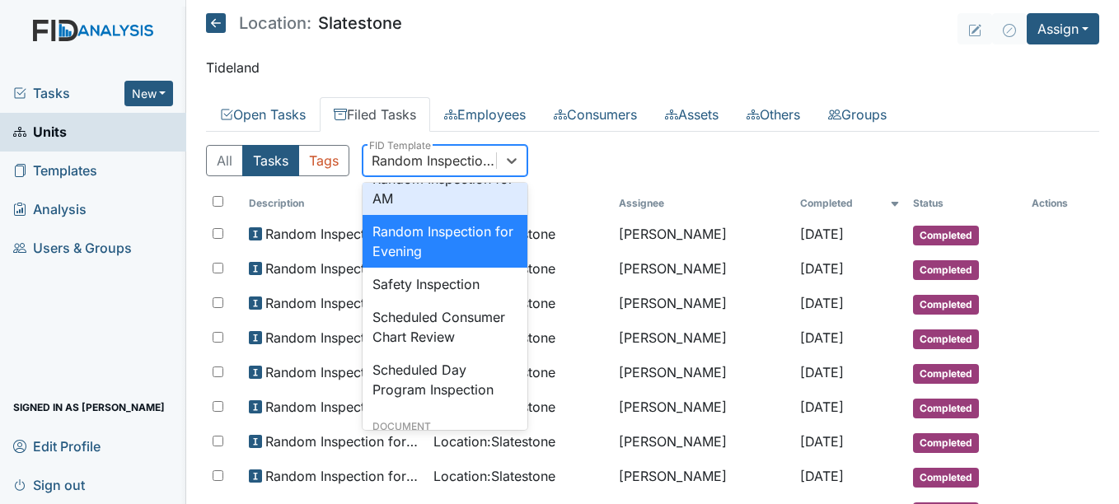
click at [442, 215] on div "Random Inspection for AM" at bounding box center [445, 188] width 165 height 53
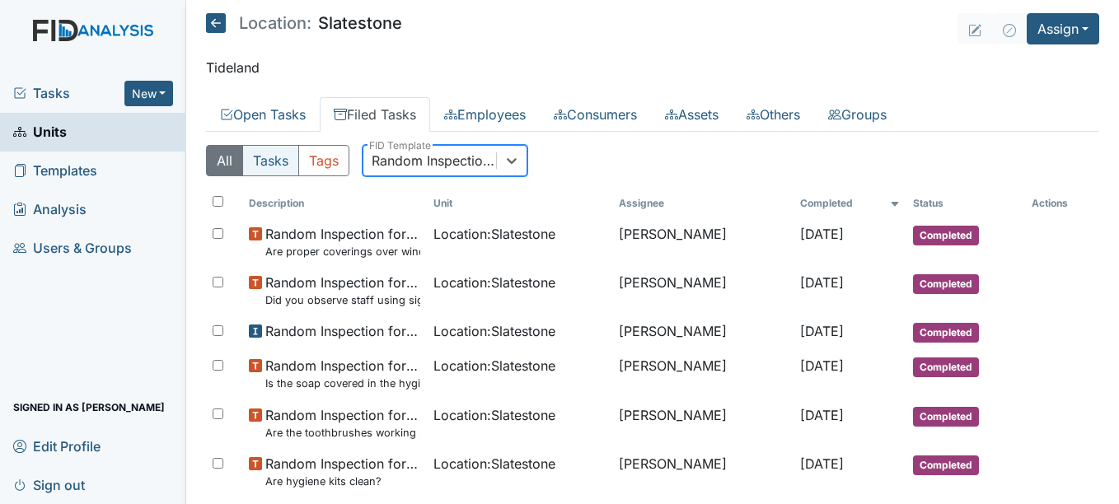
click at [274, 165] on button "Tasks" at bounding box center [270, 160] width 57 height 31
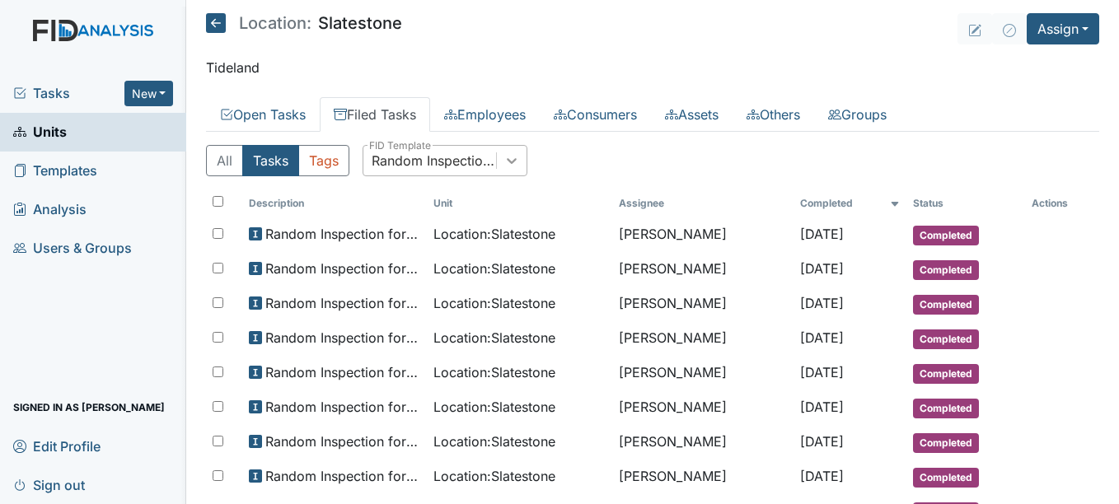
click at [507, 165] on icon at bounding box center [512, 160] width 16 height 16
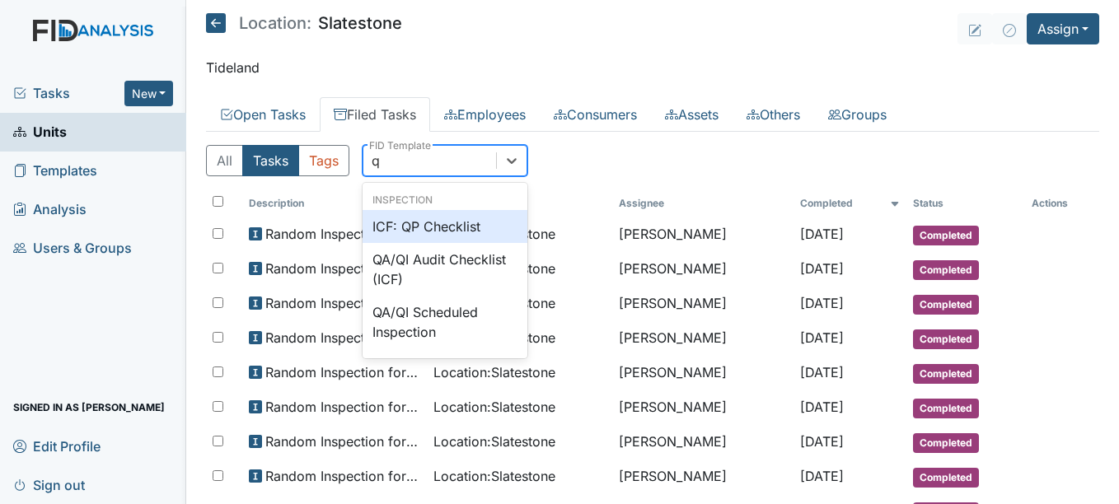
scroll to position [0, 0]
type input "qp"
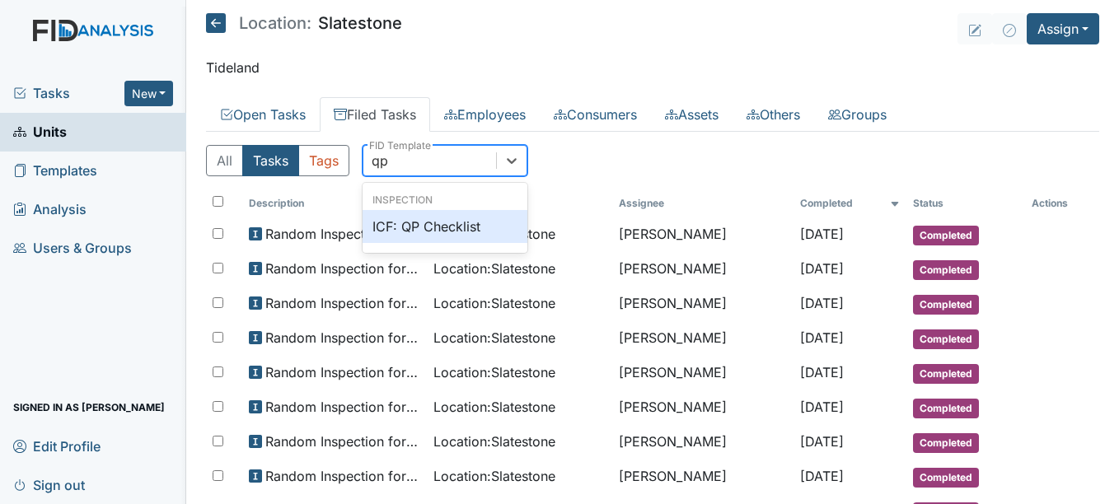
click at [427, 225] on div "ICF: QP Checklist" at bounding box center [445, 226] width 165 height 33
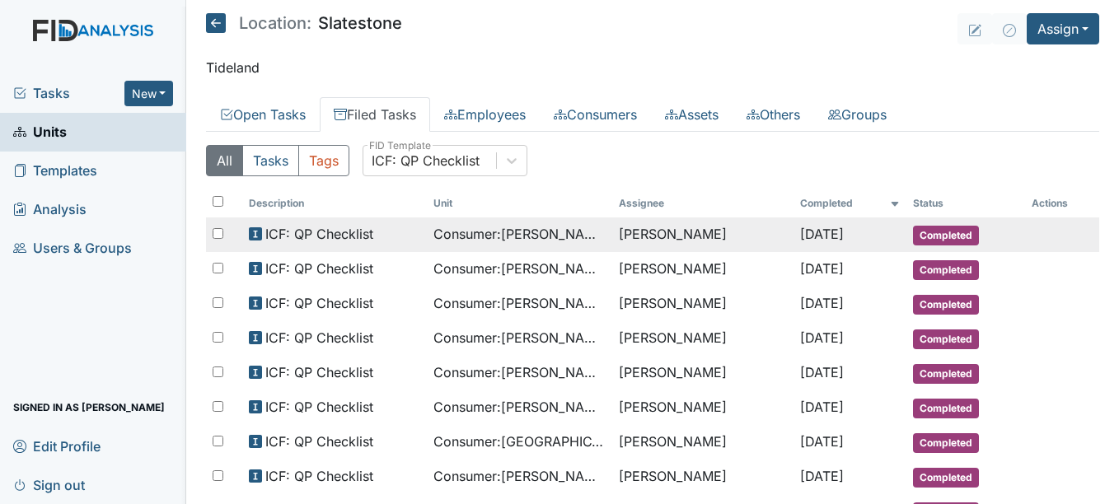
click at [735, 241] on td "Allan King" at bounding box center [702, 235] width 181 height 35
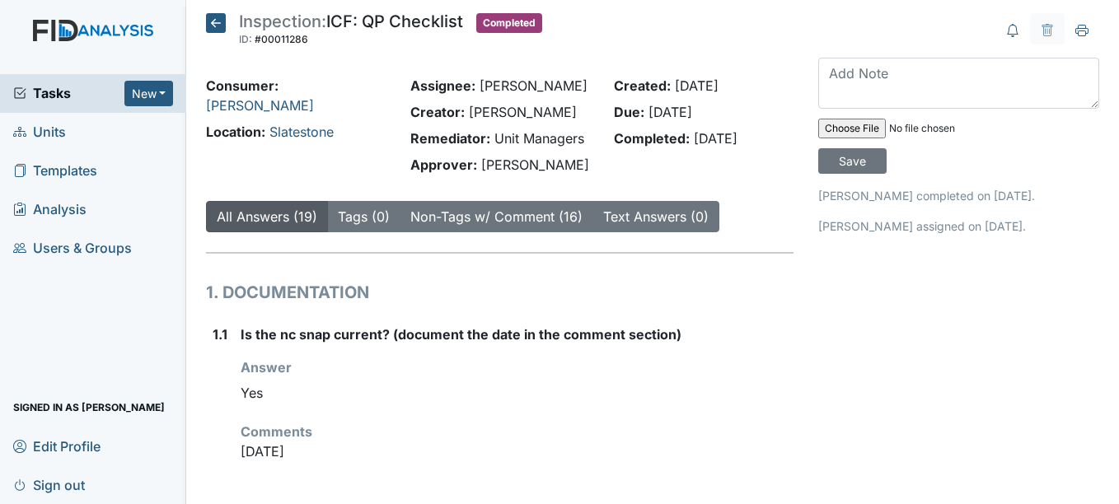
click at [214, 21] on icon at bounding box center [216, 23] width 20 height 20
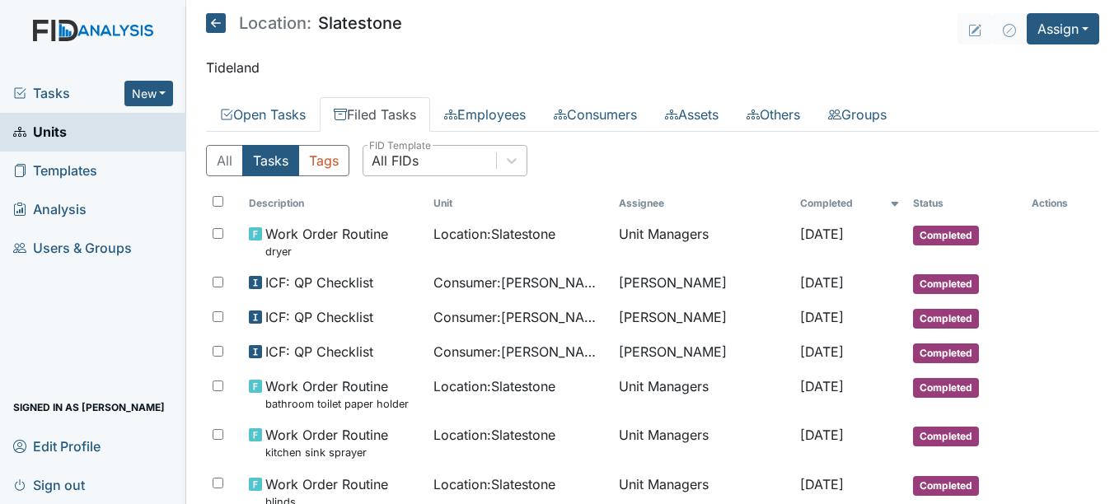
click at [451, 169] on div "All FIDs" at bounding box center [430, 161] width 133 height 30
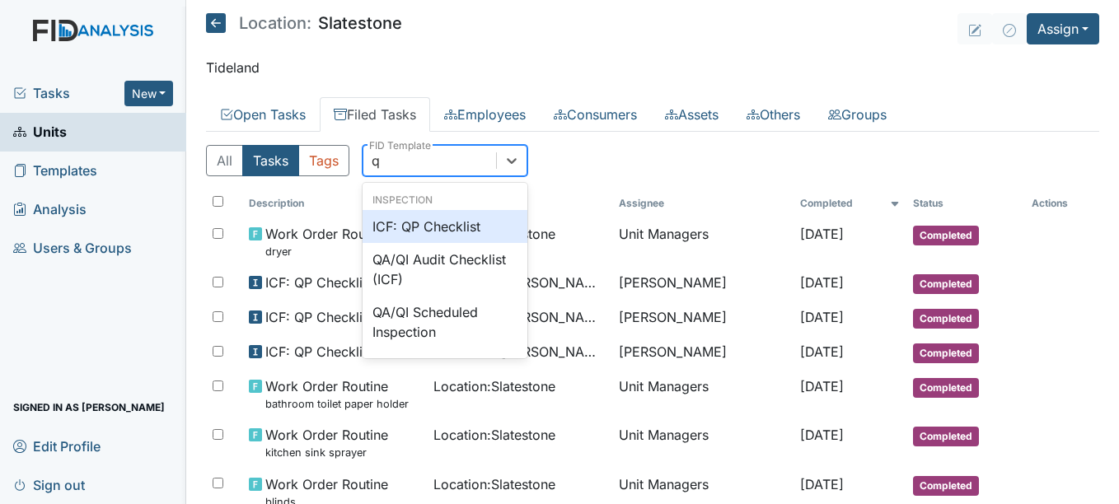
type input "qp"
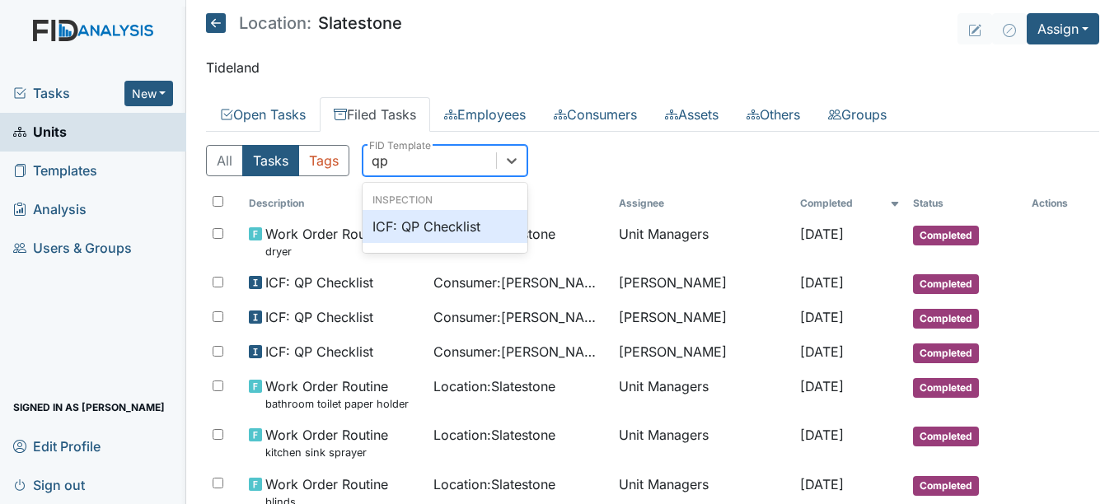
click at [451, 226] on div "ICF: QP Checklist" at bounding box center [445, 226] width 165 height 33
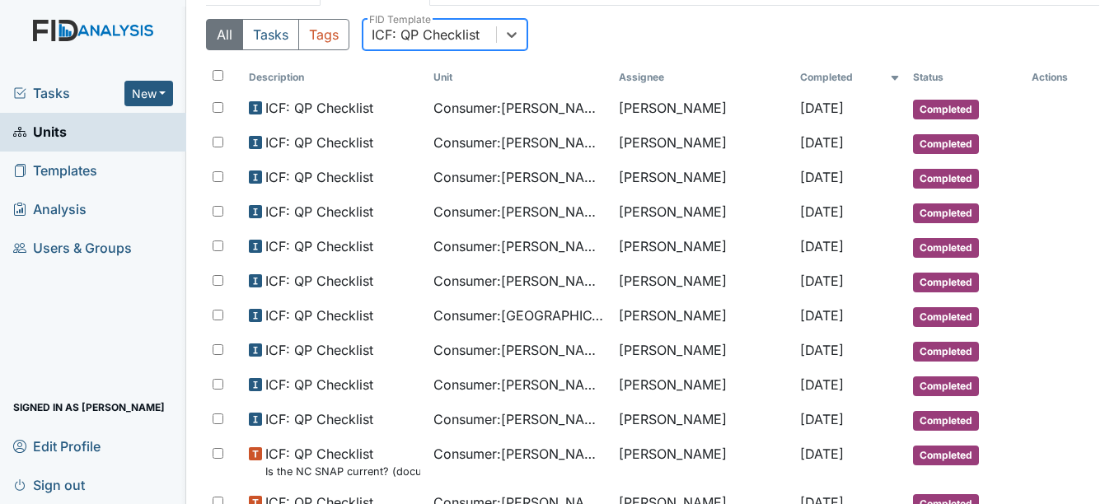
scroll to position [132, 0]
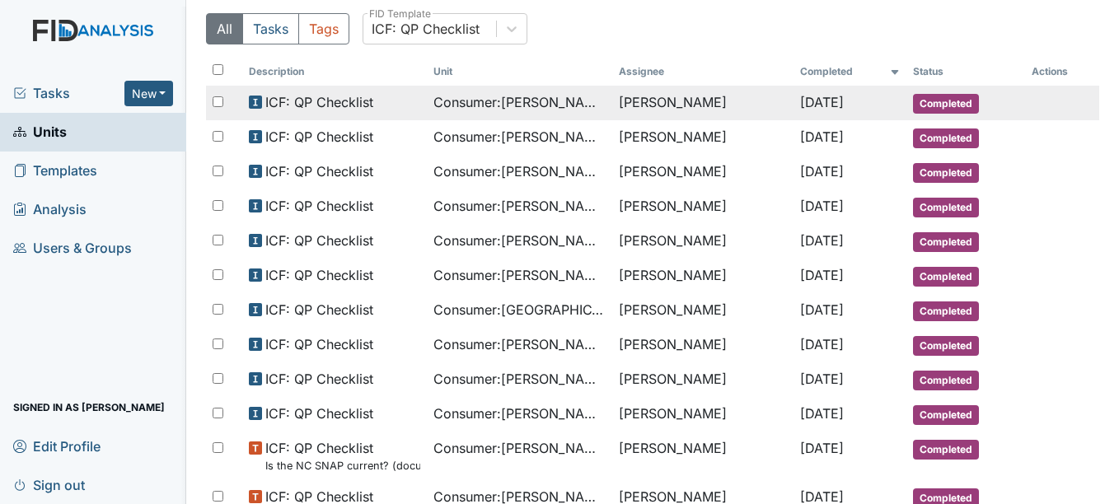
click at [616, 87] on td "[PERSON_NAME]" at bounding box center [702, 103] width 181 height 35
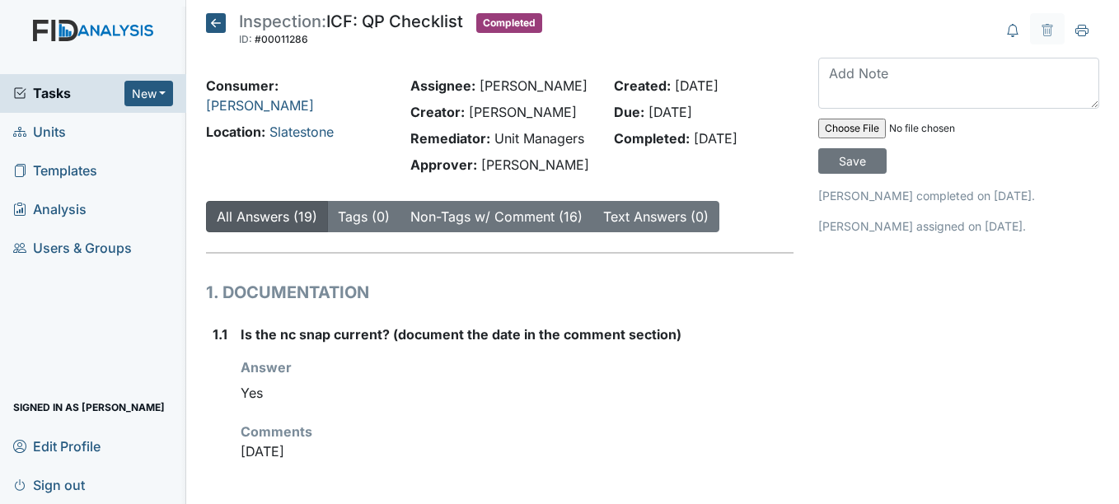
click at [223, 30] on icon at bounding box center [216, 23] width 20 height 20
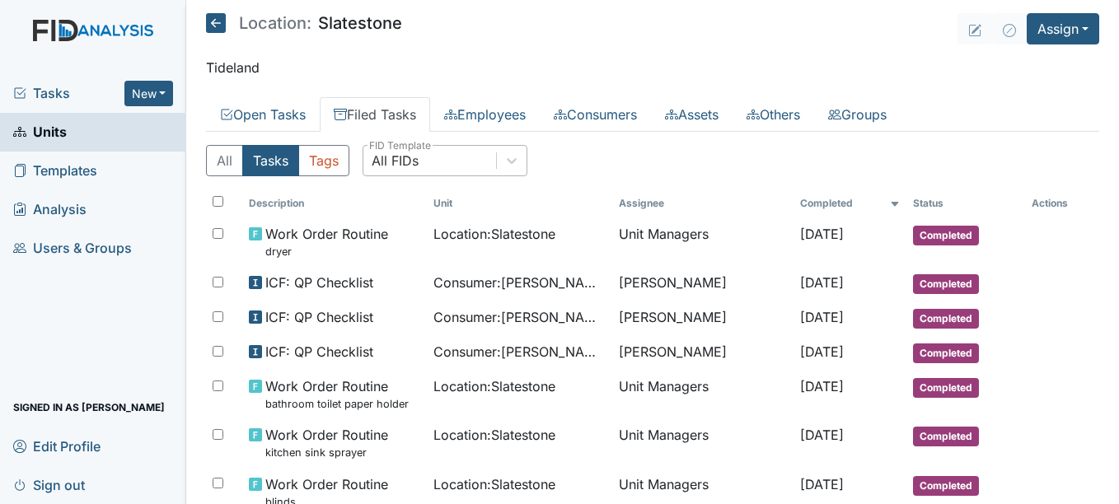
click at [441, 174] on div "All FIDs" at bounding box center [430, 161] width 133 height 30
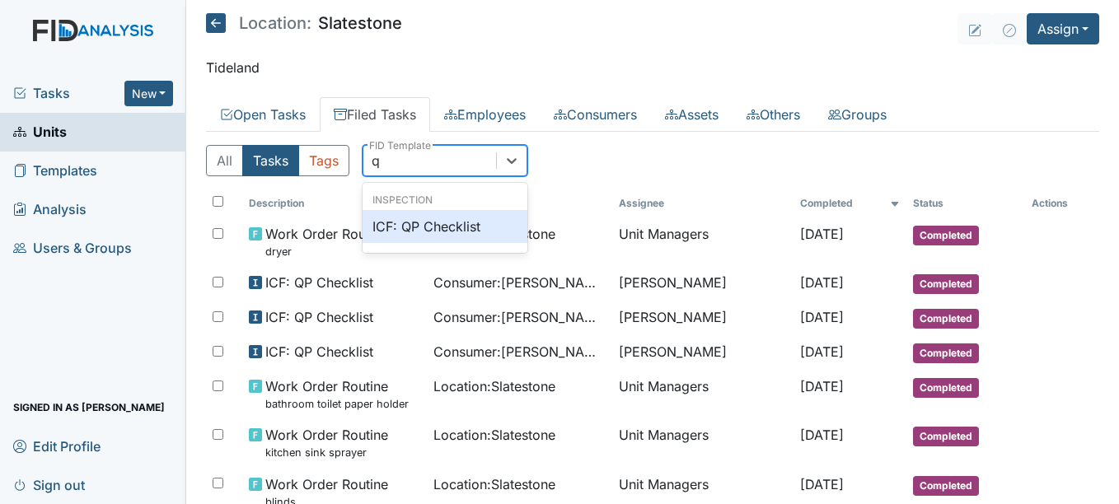
type input "qp"
click at [459, 229] on div "ICF: QP Checklist" at bounding box center [445, 226] width 165 height 33
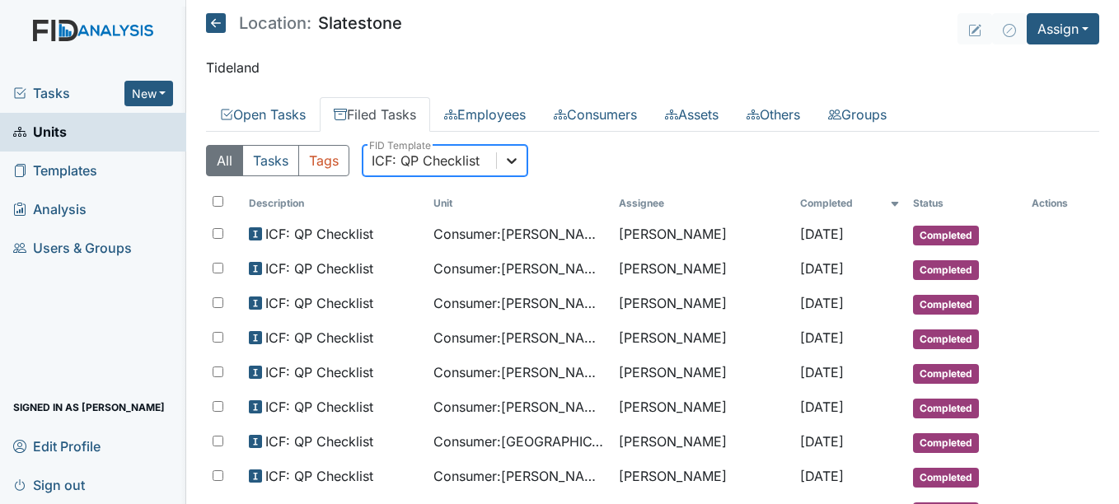
click at [518, 168] on icon at bounding box center [512, 160] width 16 height 16
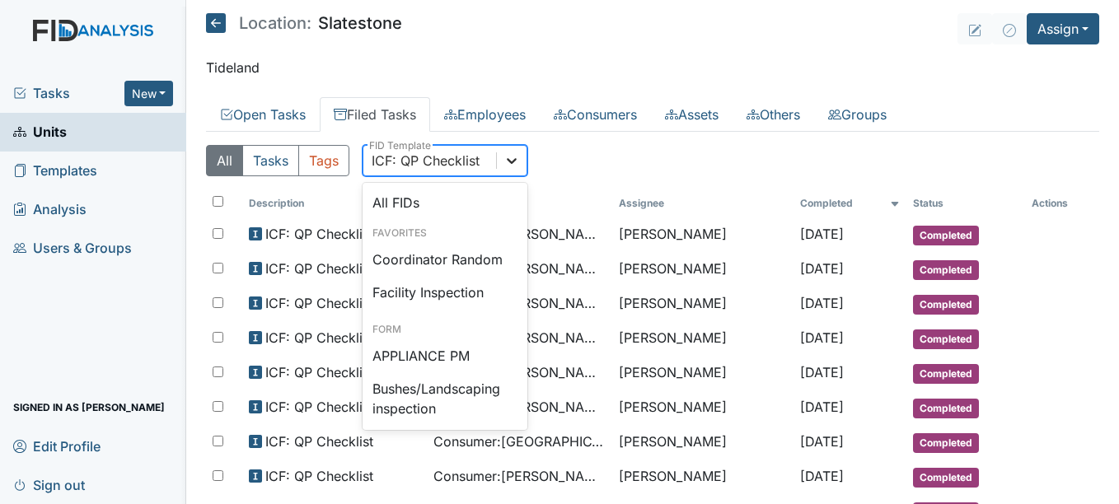
scroll to position [1144, 0]
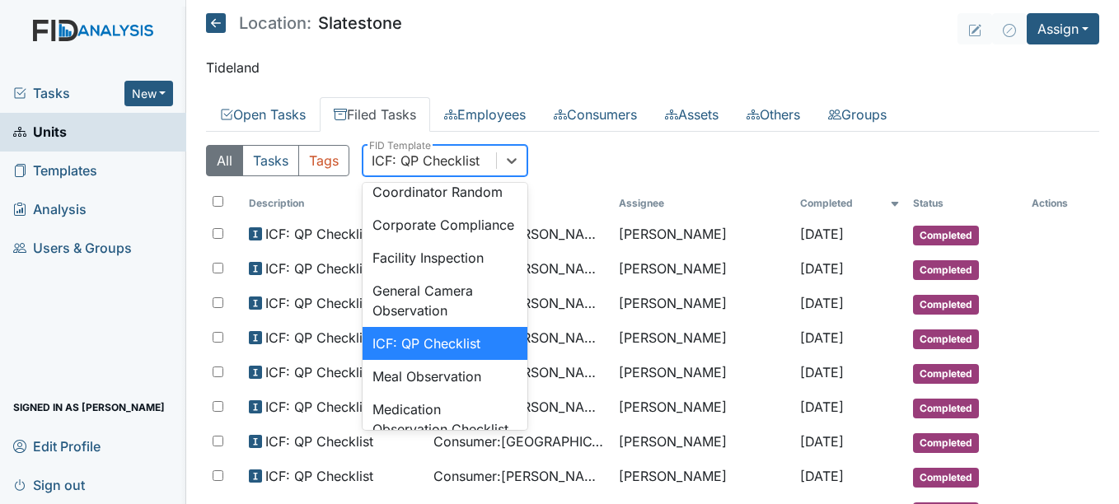
click at [477, 164] on div "ICF: QP Checklist" at bounding box center [426, 161] width 108 height 20
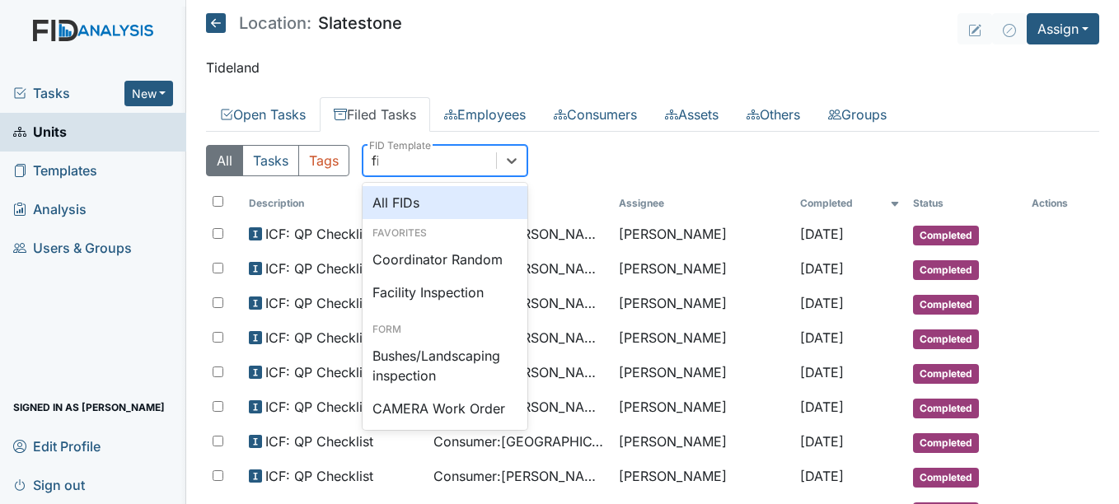
type input "fire"
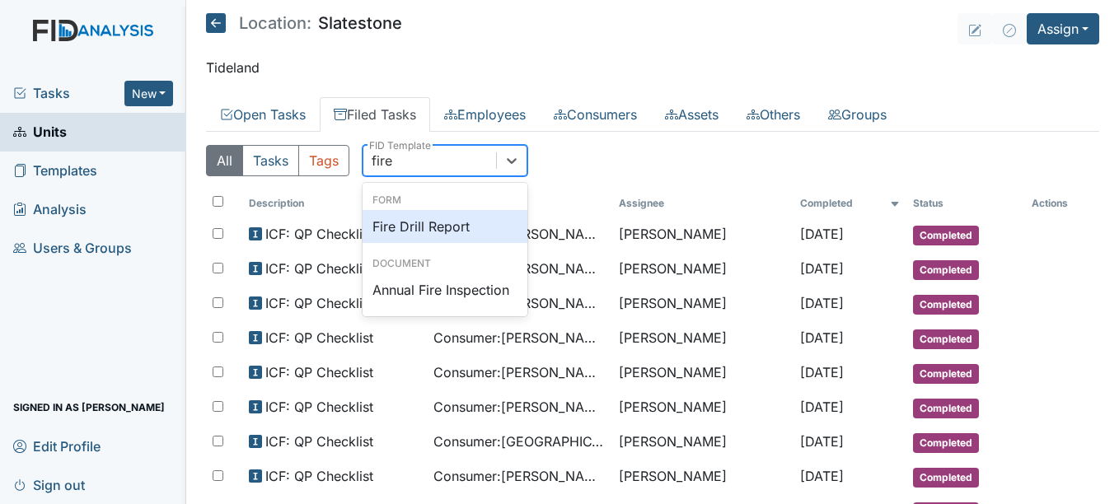
click at [463, 216] on div "Fire Drill Report" at bounding box center [445, 226] width 165 height 33
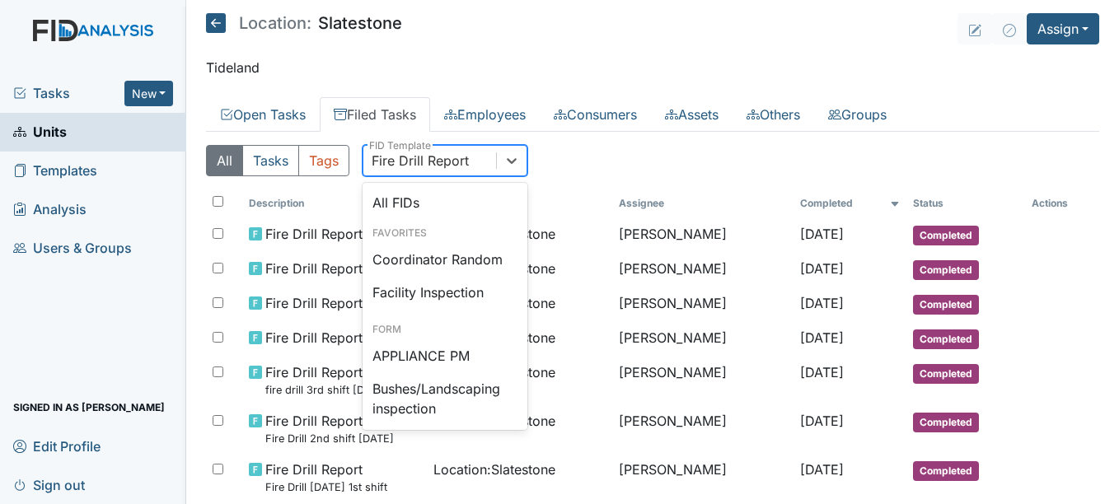
click at [471, 170] on div "Fire Drill Report" at bounding box center [430, 161] width 133 height 30
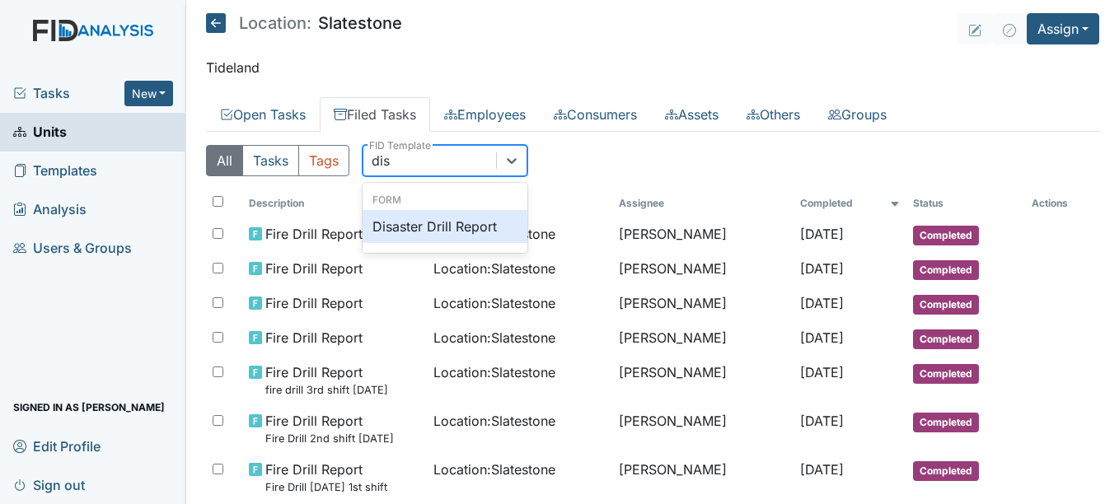
scroll to position [0, 0]
type input "disaster"
click at [459, 223] on div "Disaster Drill Report" at bounding box center [445, 226] width 165 height 33
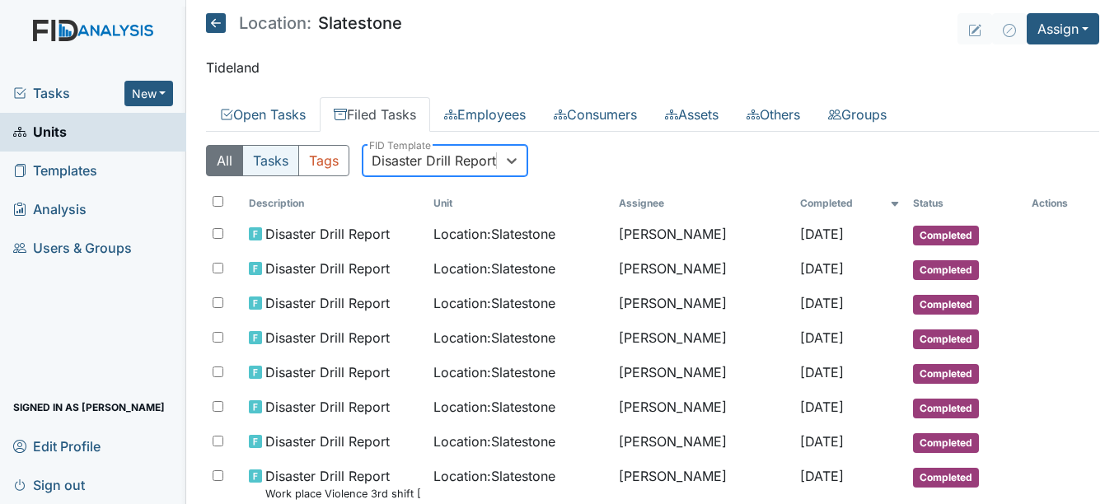
click at [289, 161] on button "Tasks" at bounding box center [270, 160] width 57 height 31
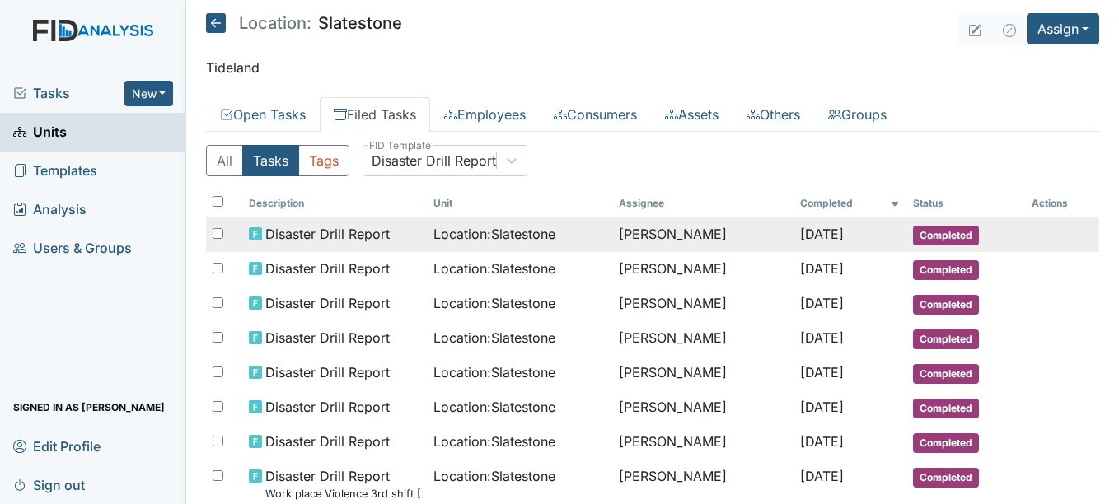
click at [345, 228] on span "Disaster Drill Report" at bounding box center [327, 234] width 124 height 20
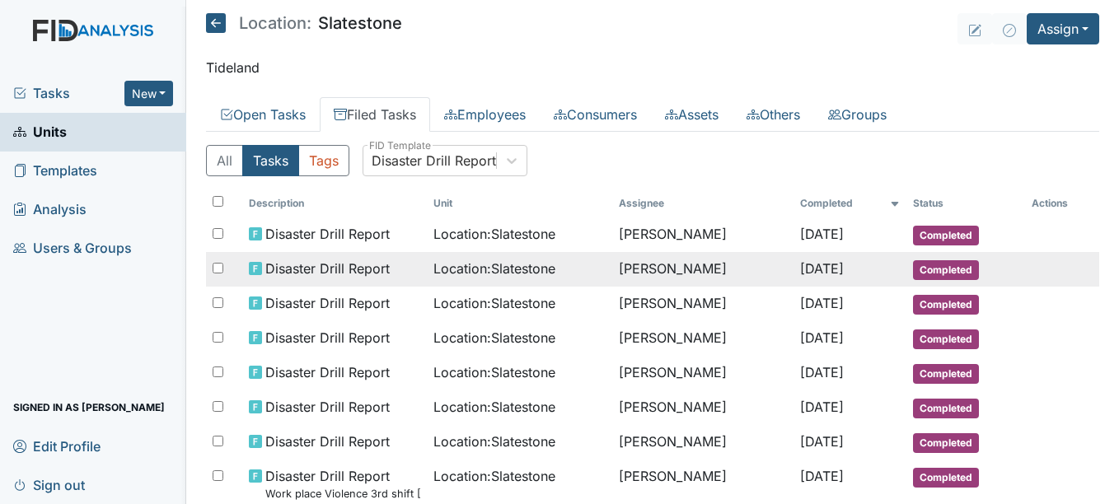
click at [467, 273] on span "Location : Slatestone" at bounding box center [495, 269] width 122 height 20
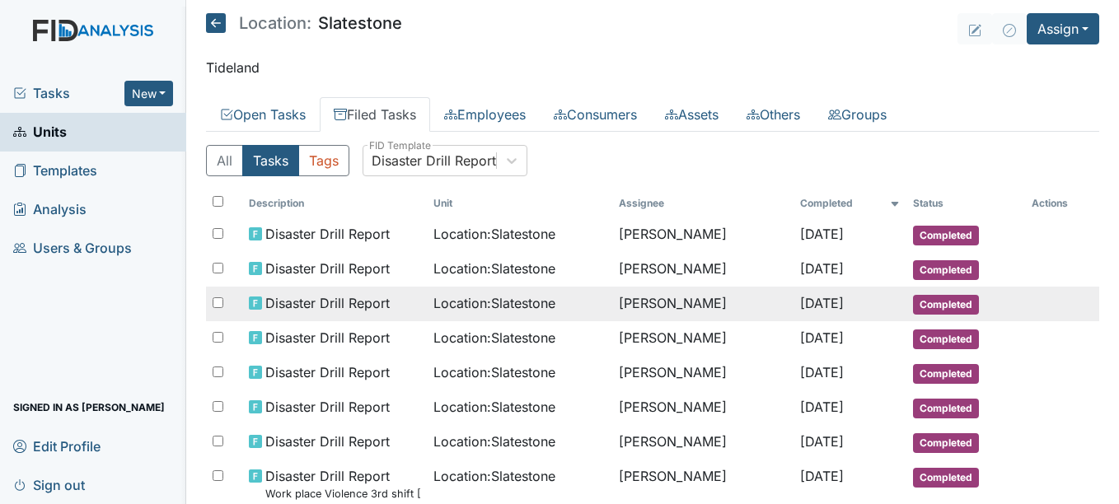
click at [467, 302] on span "Location : Slatestone" at bounding box center [495, 303] width 122 height 20
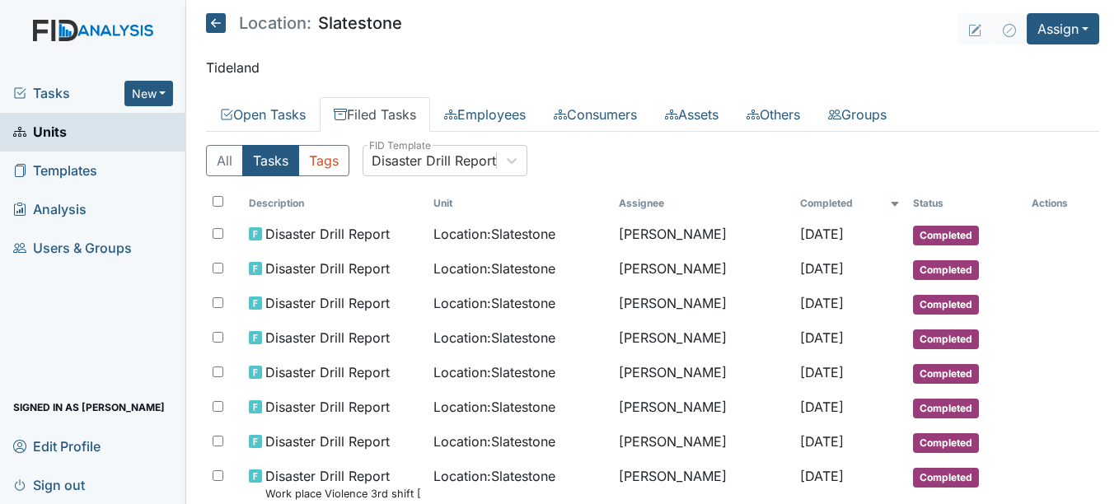
click at [215, 30] on icon at bounding box center [216, 23] width 20 height 20
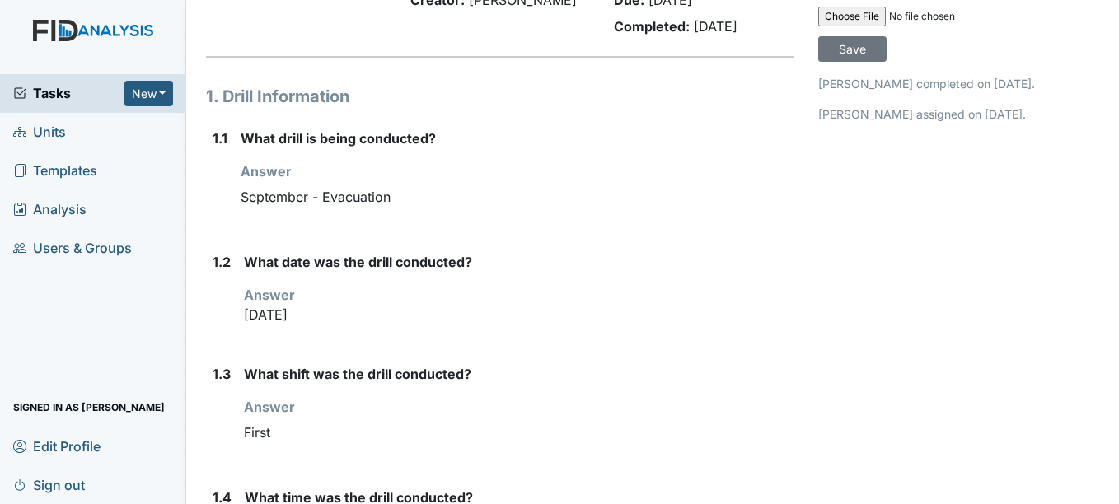
scroll to position [113, 0]
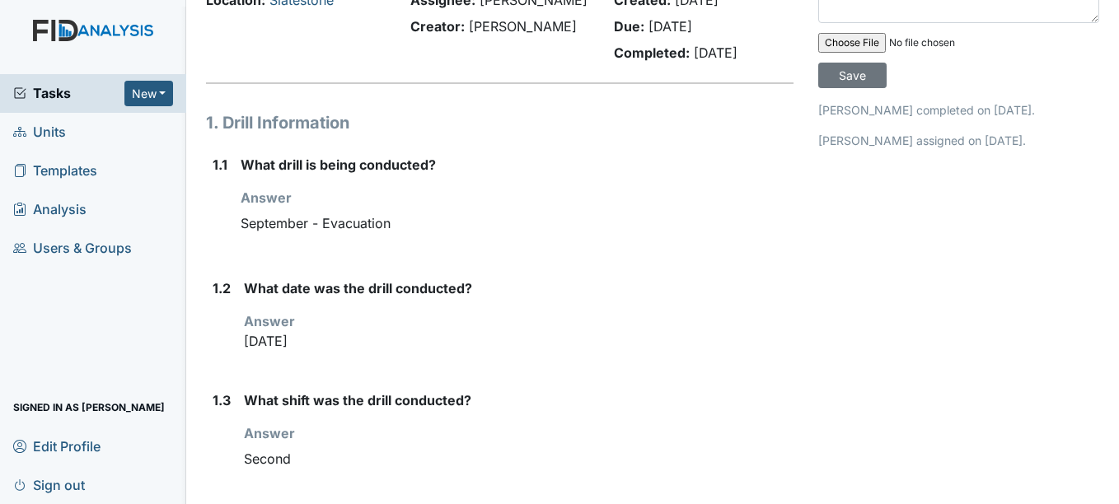
scroll to position [86, 0]
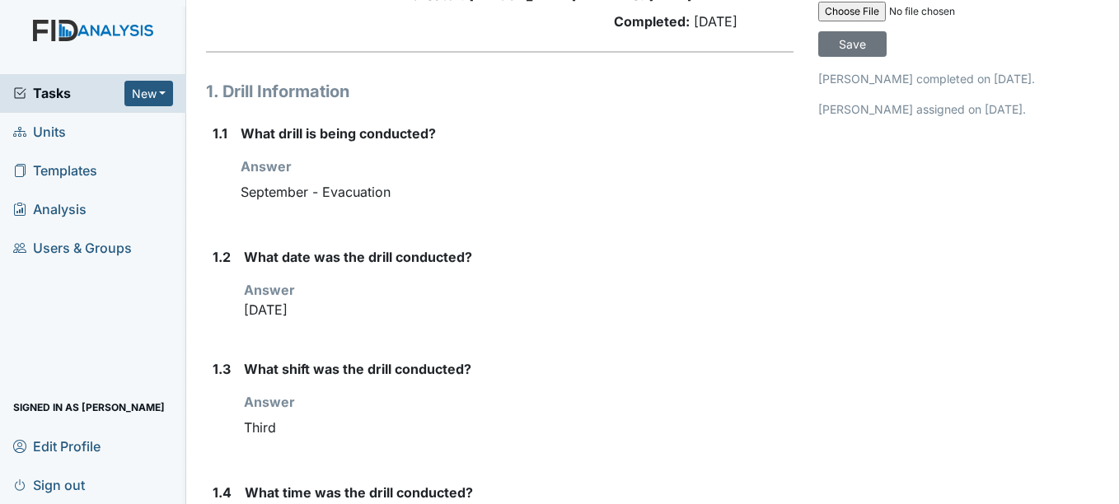
scroll to position [118, 0]
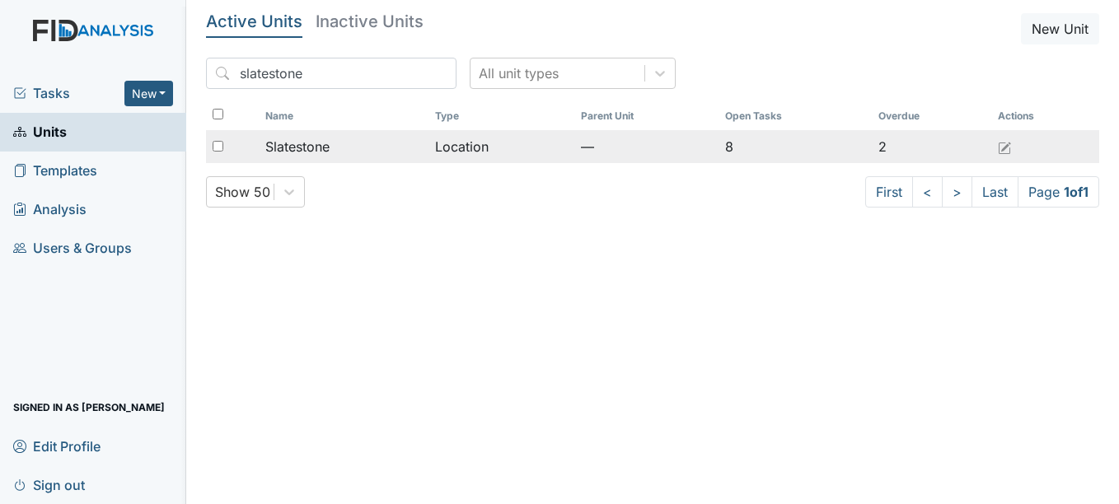
click at [313, 144] on span "Slatestone" at bounding box center [297, 147] width 64 height 20
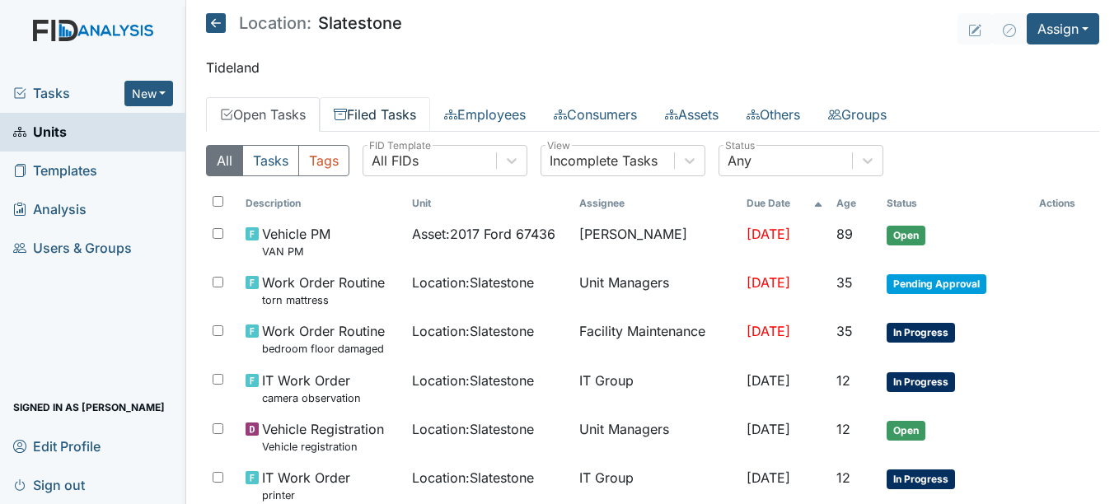
click at [401, 124] on link "Filed Tasks" at bounding box center [375, 114] width 110 height 35
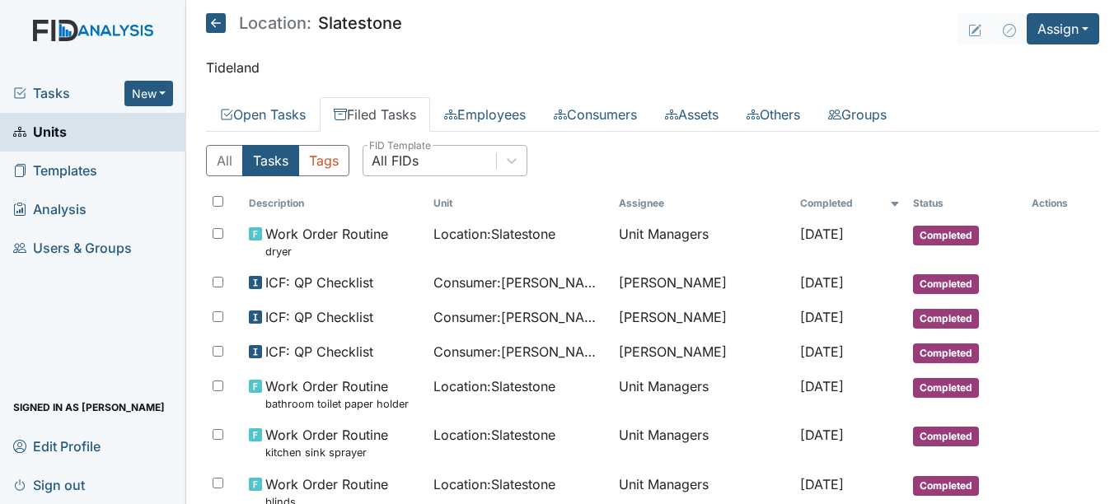
click at [416, 160] on div "All FIDs" at bounding box center [395, 161] width 47 height 20
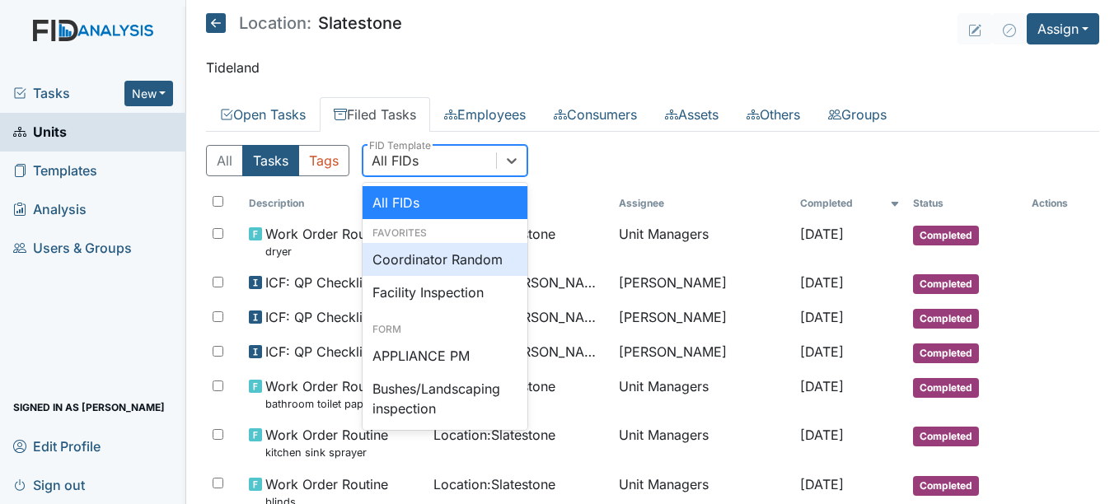
click at [429, 262] on div "Coordinator Random" at bounding box center [445, 259] width 165 height 33
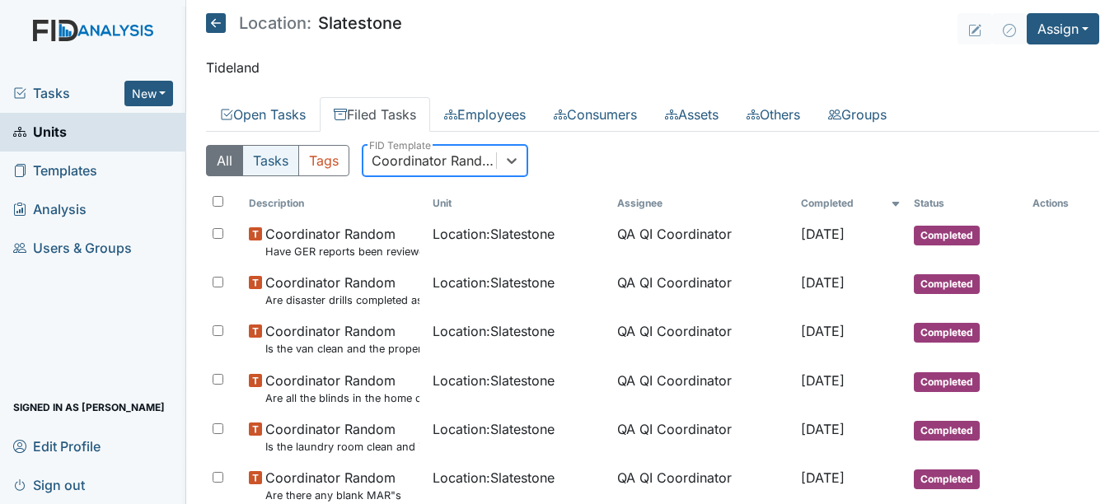
click at [275, 169] on button "Tasks" at bounding box center [270, 160] width 57 height 31
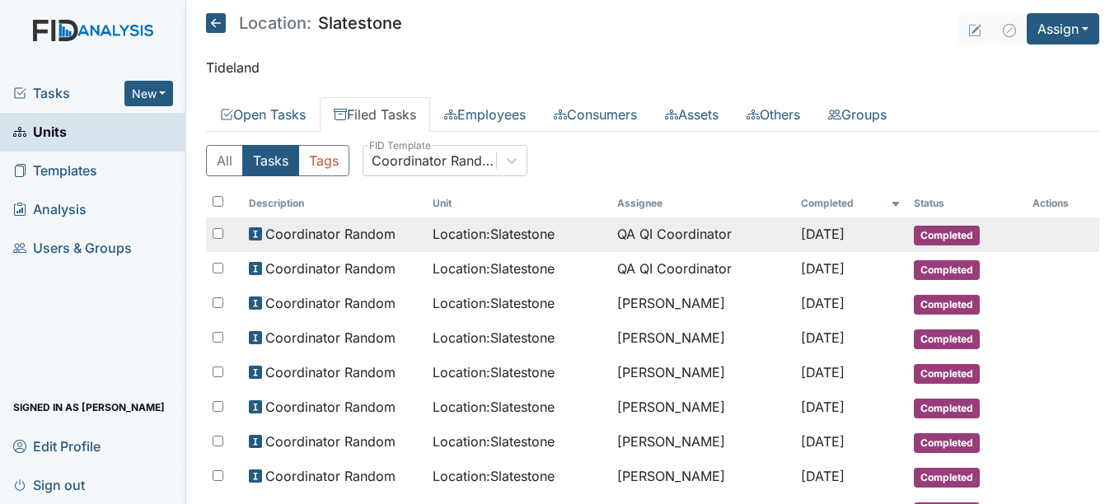
click at [324, 228] on span "Coordinator Random" at bounding box center [330, 234] width 130 height 20
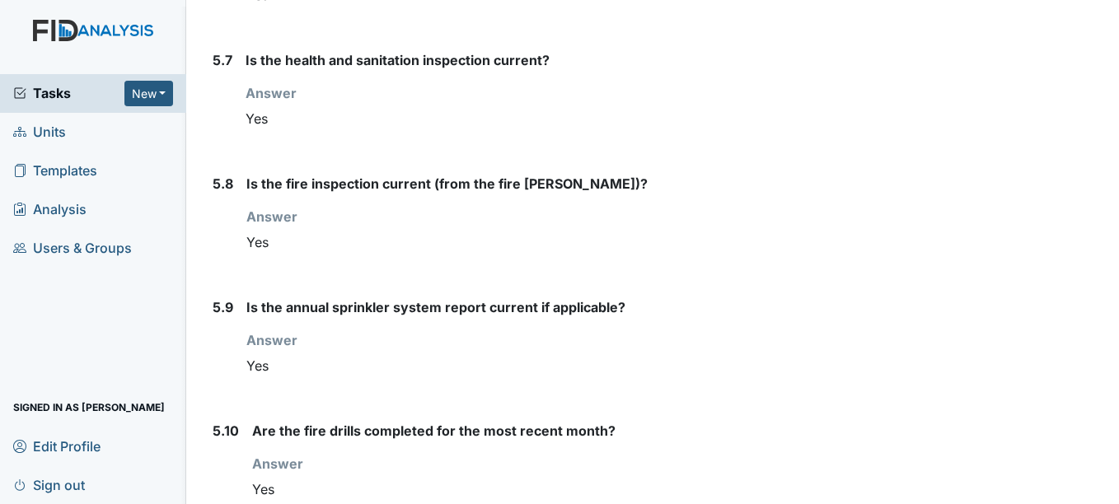
scroll to position [7311, 0]
